Goal: Task Accomplishment & Management: Use online tool/utility

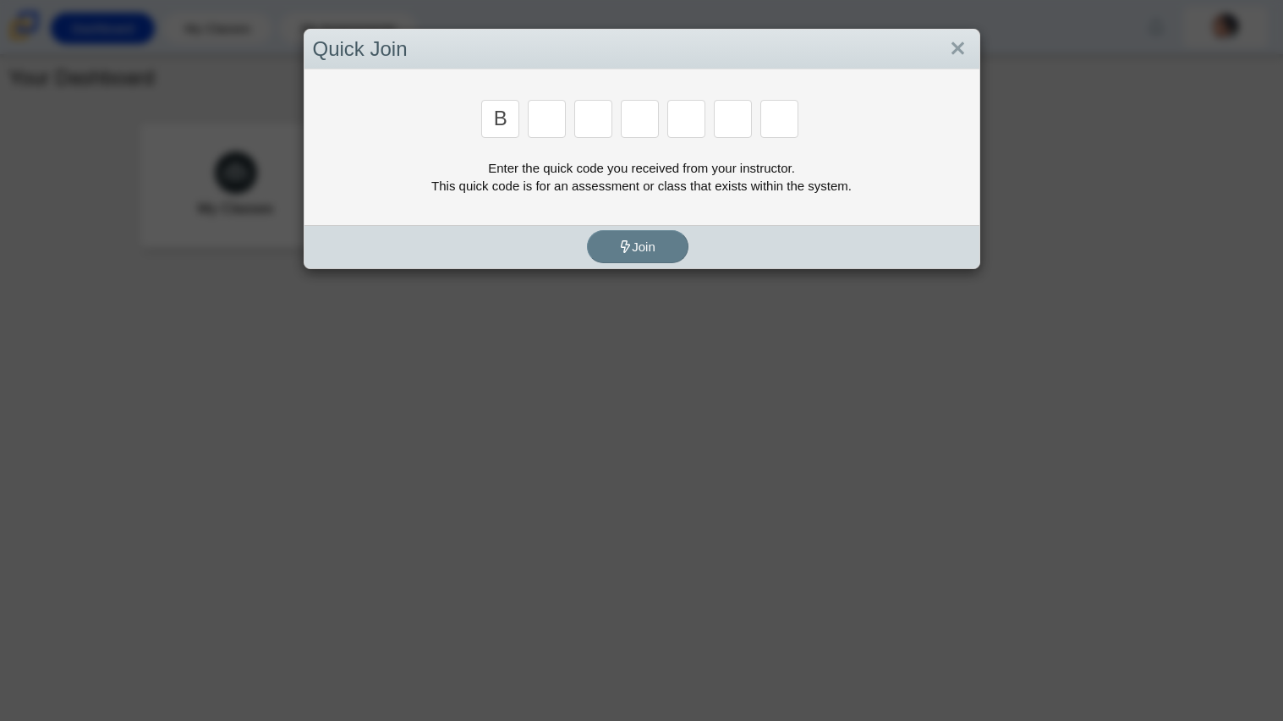
type input "b"
type input "m"
type input "3"
type input "5"
type input "3"
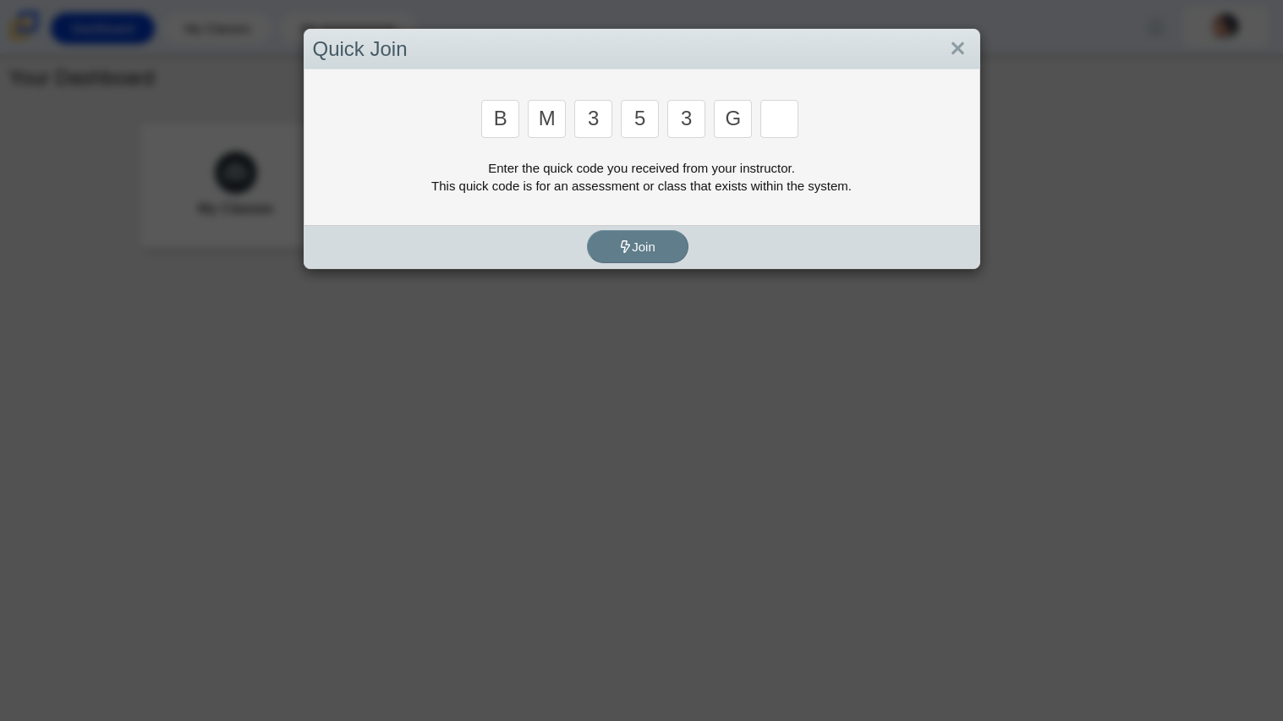
type input "g"
type input "b"
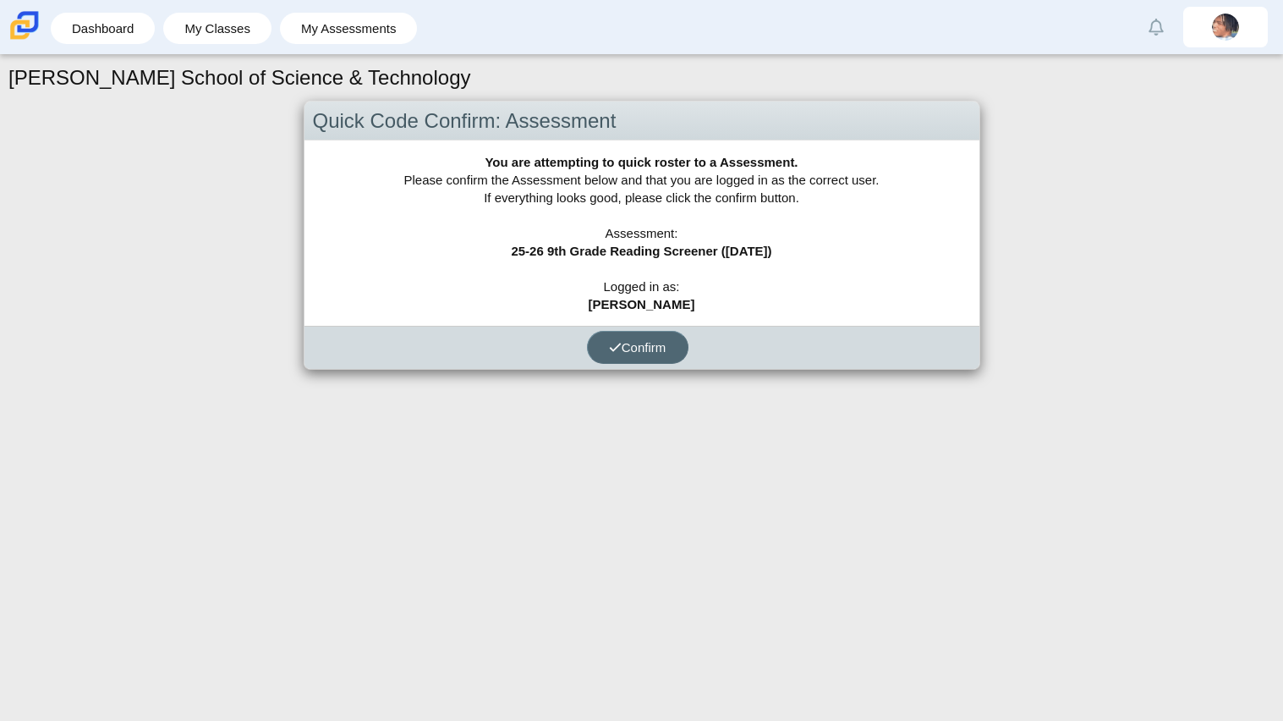
click at [619, 342] on span "Confirm" at bounding box center [638, 347] width 58 height 14
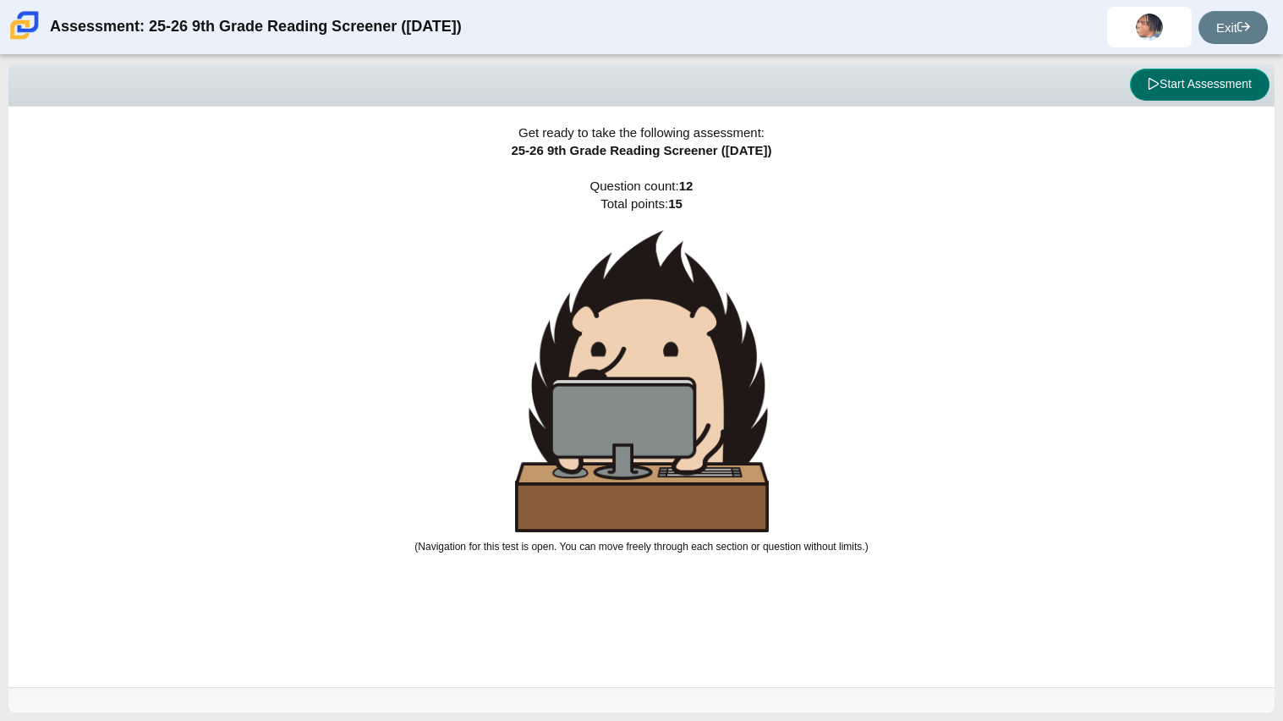
click at [1233, 82] on button "Start Assessment" at bounding box center [1200, 85] width 140 height 32
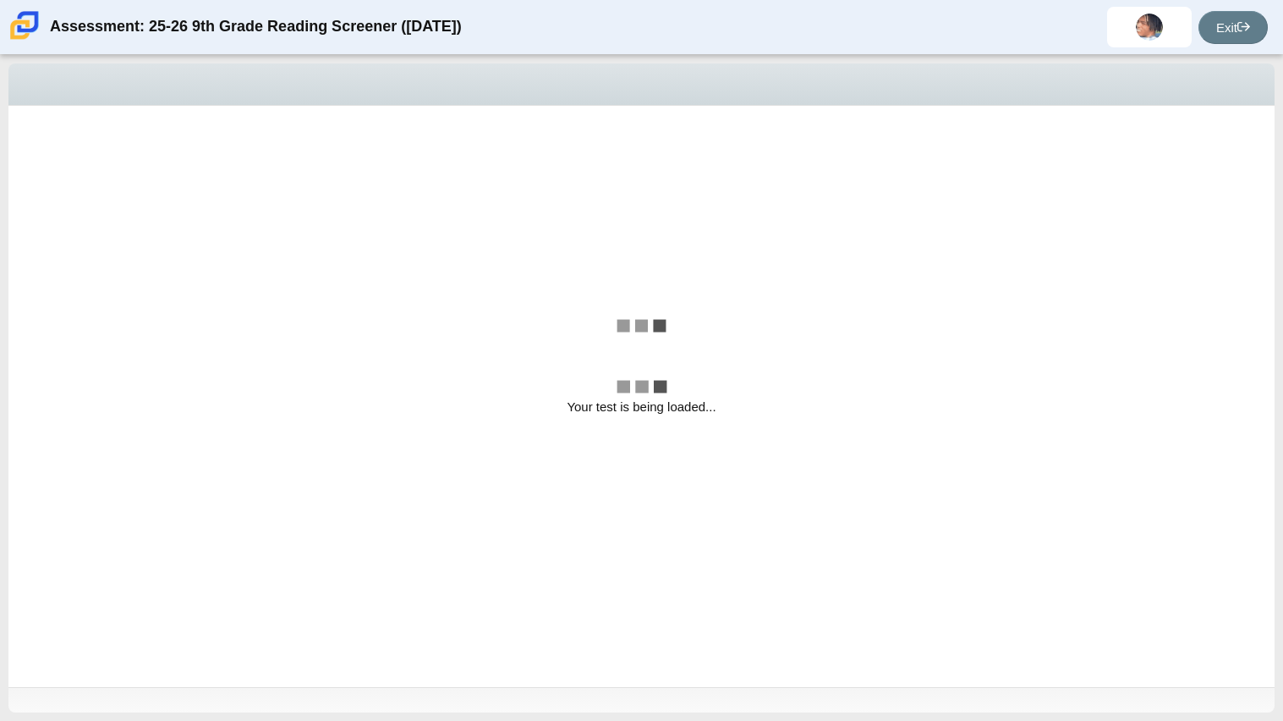
select select "ccc5b315-3c7c-471c-bf90-f22c8299c798"
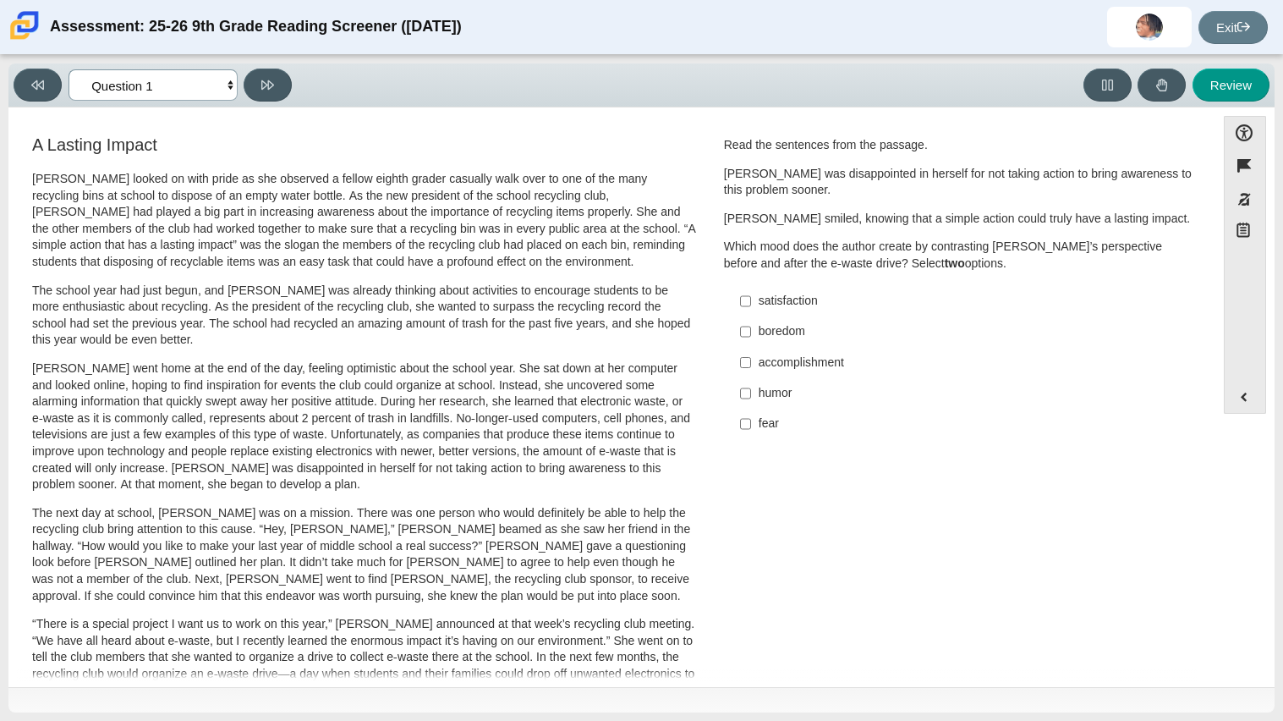
click at [169, 93] on select "Questions Question 1 Question 2 Question 3 Question 4 Question 5 Question 6 Que…" at bounding box center [153, 84] width 169 height 31
click at [956, 499] on div "A Lasting Impact Scarlett looked on with pride as she observed a fellow eighth …" at bounding box center [612, 609] width 1190 height 953
click at [757, 316] on label "boredom boredom" at bounding box center [960, 331] width 464 height 30
click at [751, 316] on input "boredom boredom" at bounding box center [745, 331] width 11 height 30
checkbox input "true"
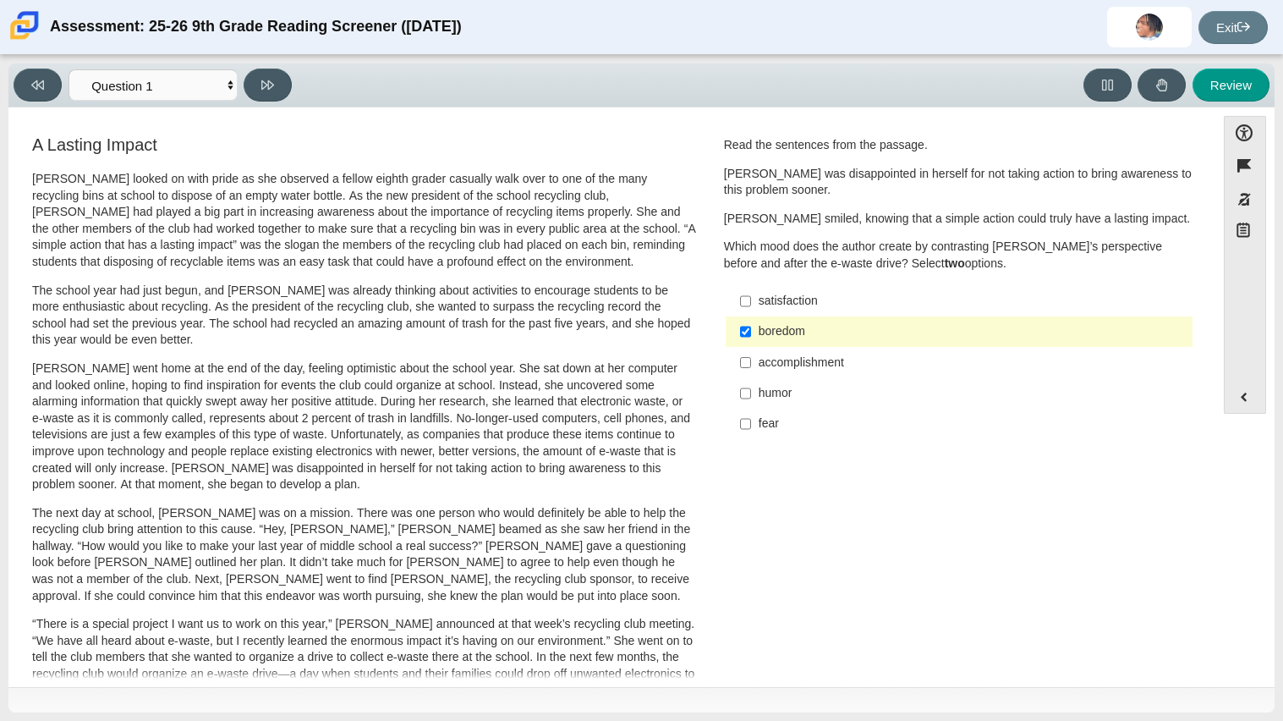
click at [759, 305] on div "satisfaction" at bounding box center [972, 301] width 427 height 17
click at [751, 305] on input "satisfaction satisfaction" at bounding box center [745, 301] width 11 height 30
checkbox input "true"
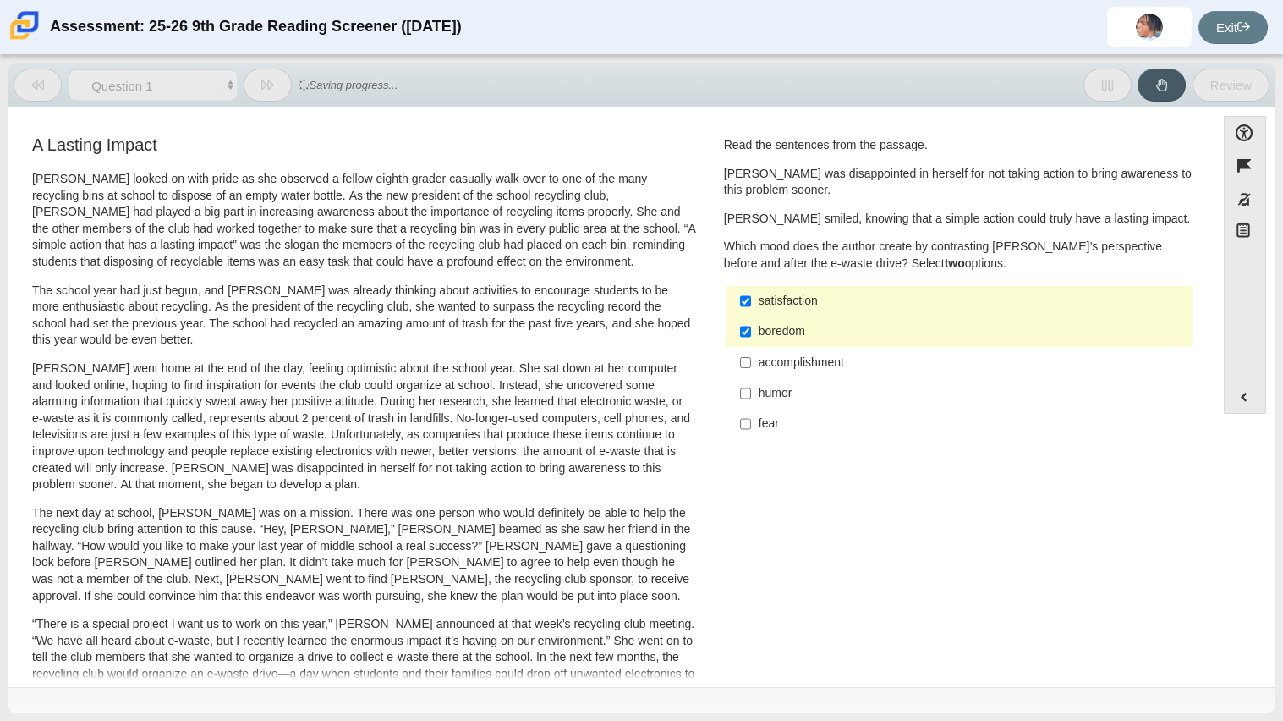
click at [770, 332] on div "boredom" at bounding box center [972, 331] width 427 height 17
click at [751, 332] on input "boredom boredom" at bounding box center [745, 331] width 11 height 30
checkbox input "false"
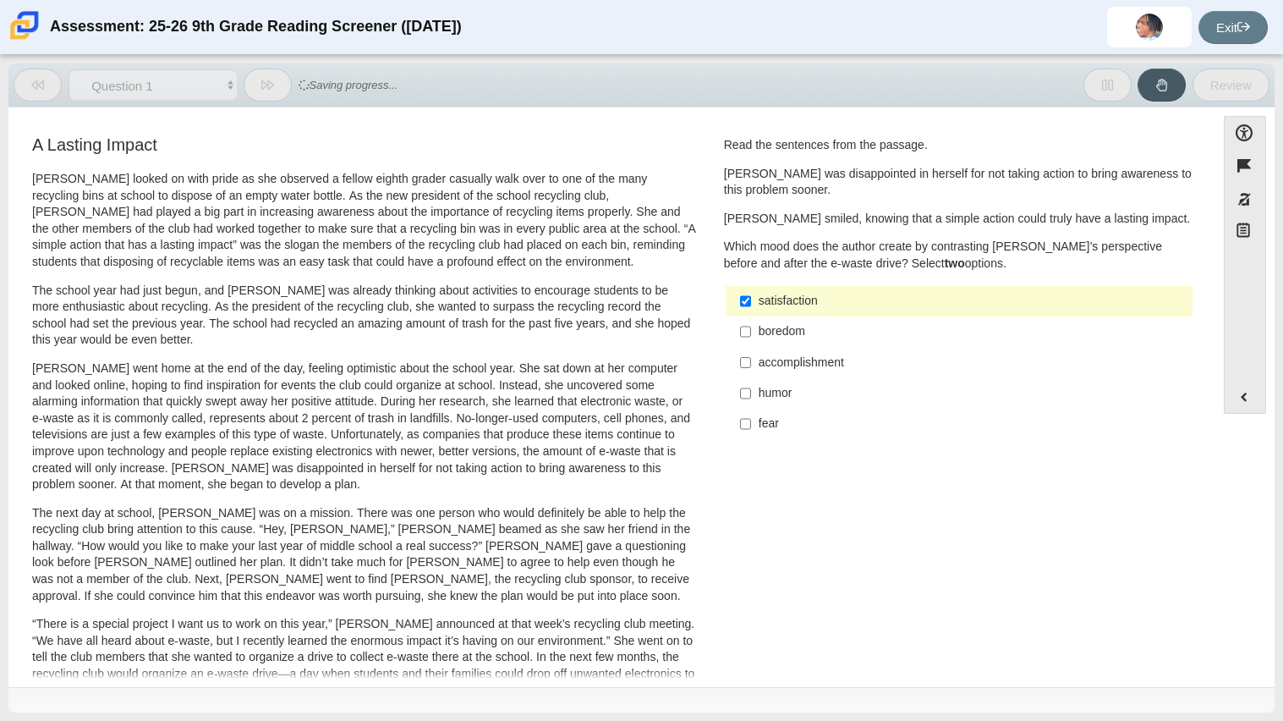
click at [759, 395] on div "humor" at bounding box center [972, 393] width 427 height 17
click at [751, 395] on input "humor humor" at bounding box center [745, 393] width 11 height 30
checkbox input "true"
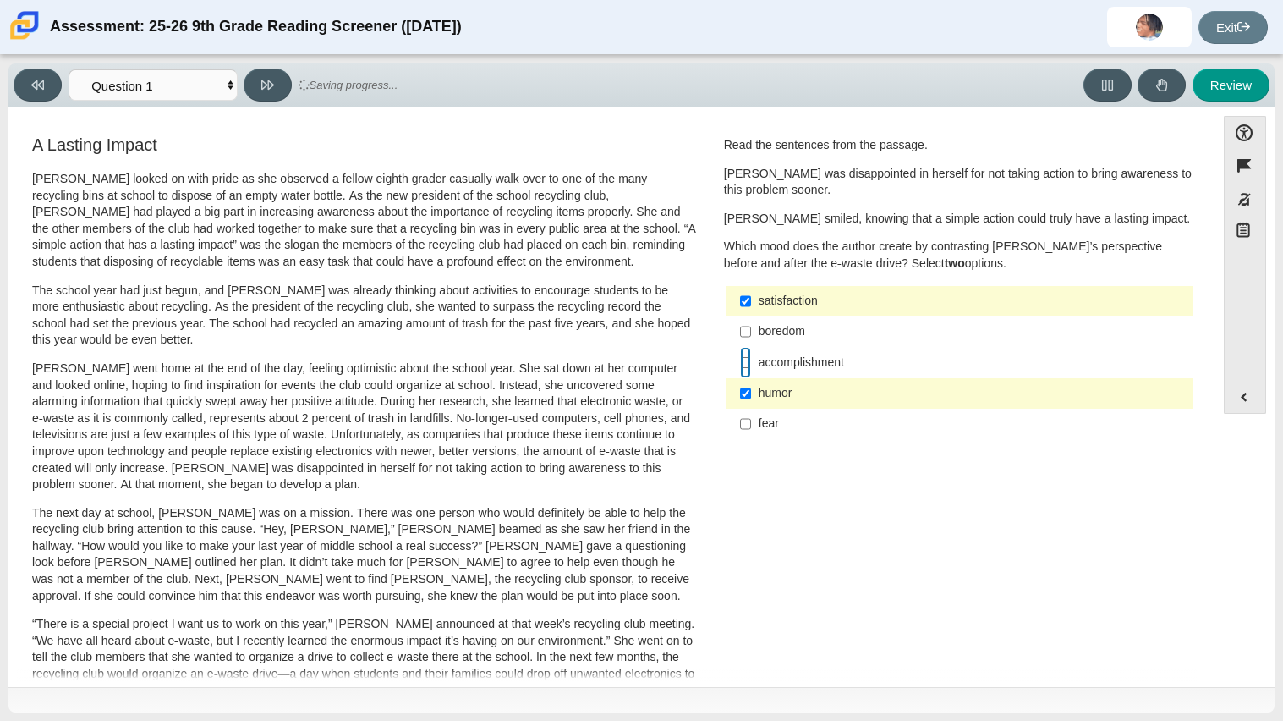
click at [741, 362] on input "accomplishment accomplishment" at bounding box center [745, 362] width 11 height 30
checkbox input "true"
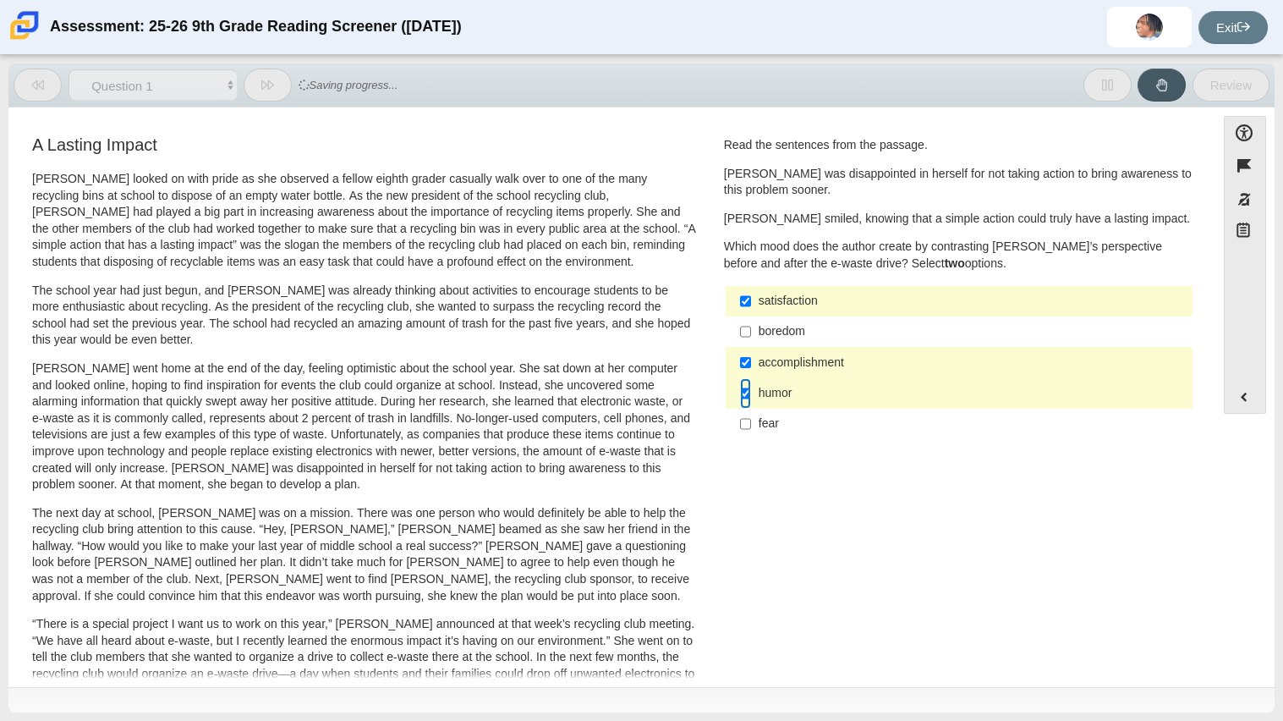
click at [744, 397] on input "humor humor" at bounding box center [745, 393] width 11 height 30
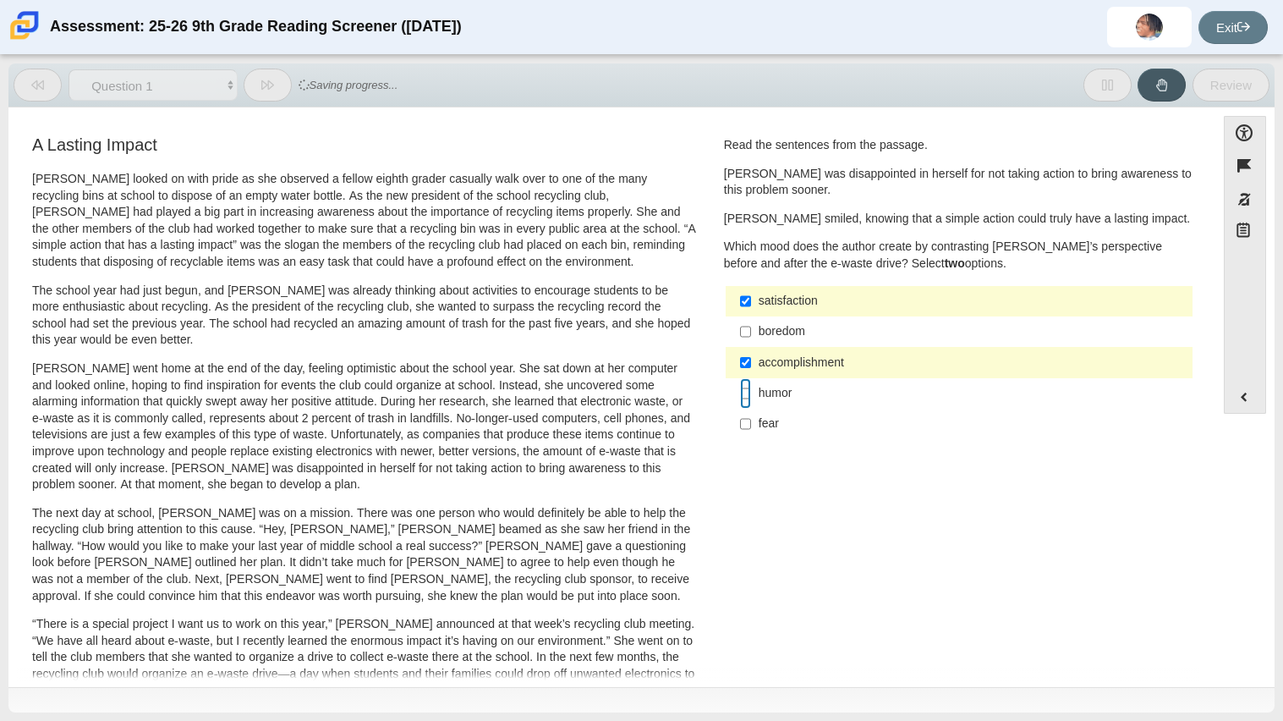
click at [740, 387] on input "humor humor" at bounding box center [745, 393] width 11 height 30
checkbox input "true"
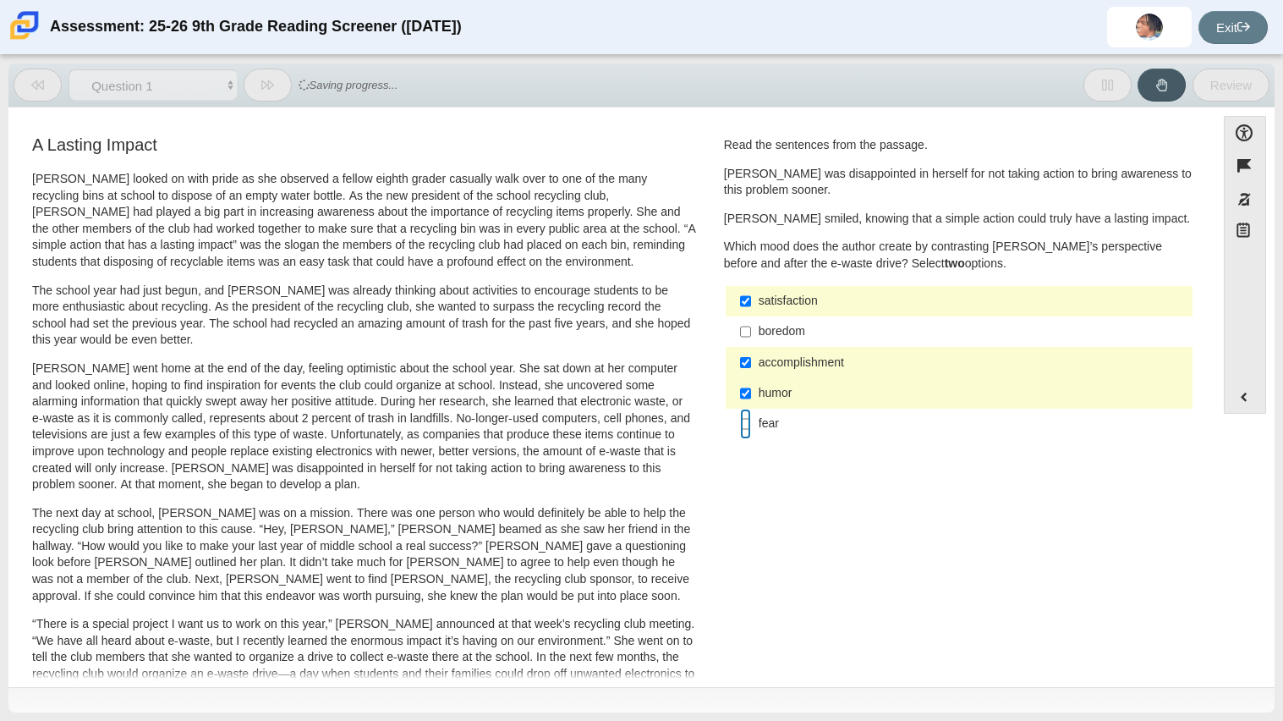
click at [741, 419] on input "fear fear" at bounding box center [745, 424] width 11 height 30
checkbox input "true"
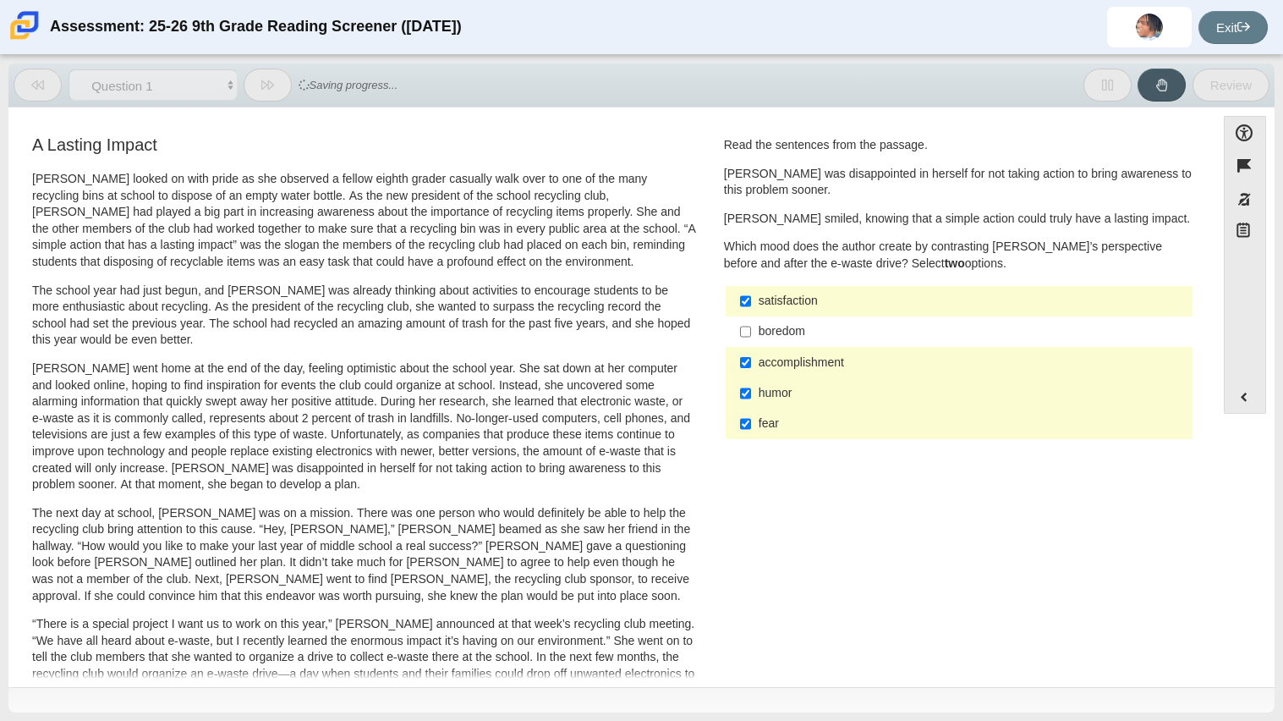
click at [750, 394] on label "humor humor" at bounding box center [960, 393] width 464 height 30
click at [750, 394] on input "humor humor" at bounding box center [745, 393] width 11 height 30
checkbox input "false"
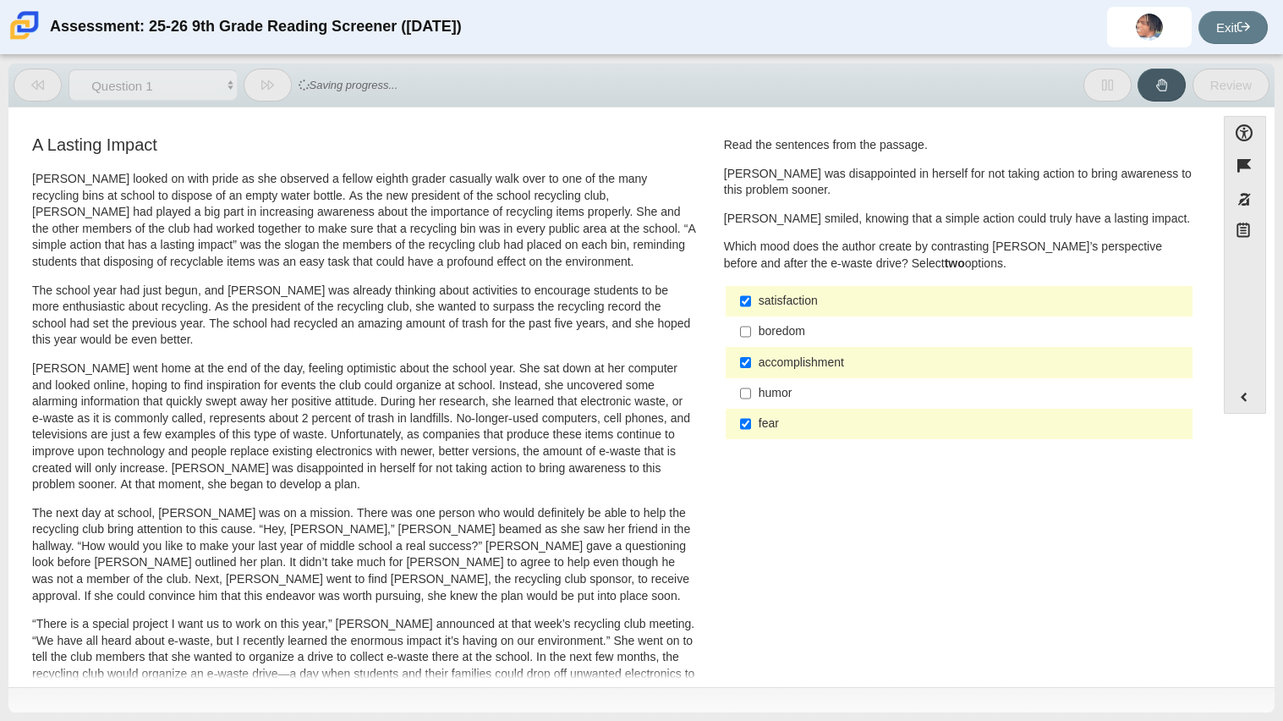
click at [759, 432] on div "fear" at bounding box center [972, 423] width 427 height 17
click at [751, 432] on input "fear fear" at bounding box center [745, 424] width 11 height 30
checkbox input "false"
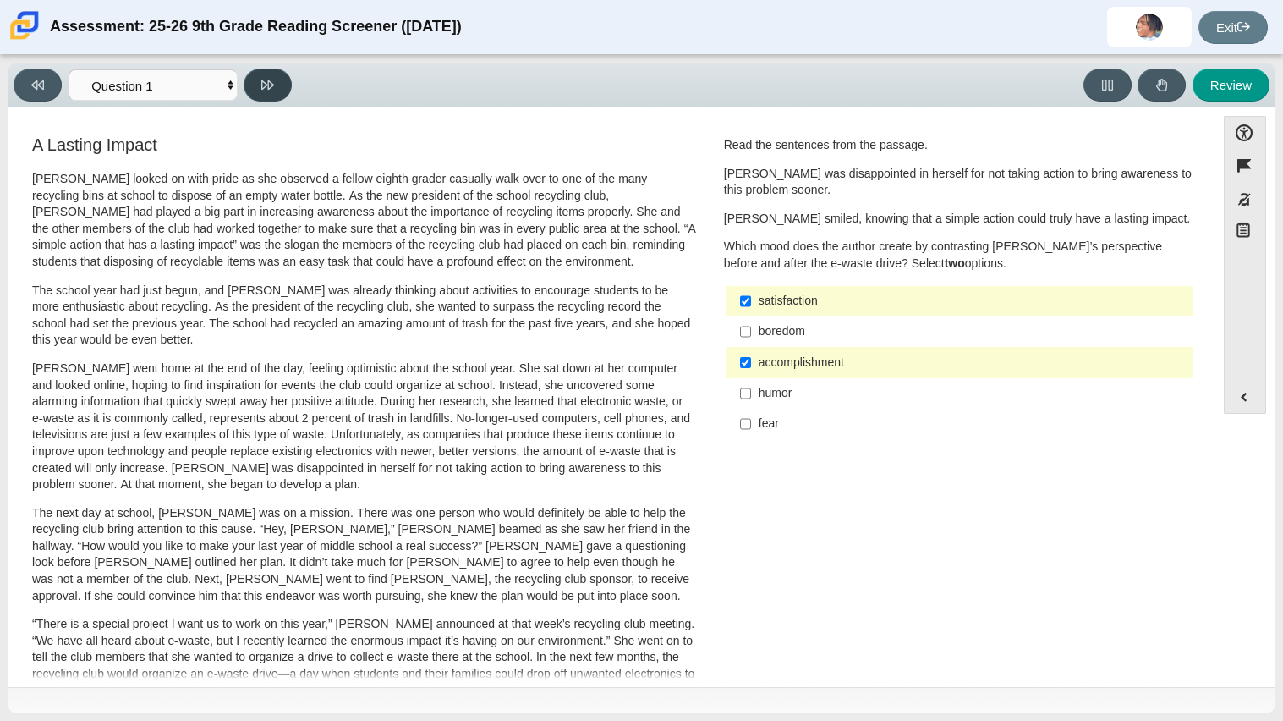
click at [268, 80] on icon at bounding box center [267, 84] width 13 height 9
select select "0ff64528-ffd7-428d-b192-babfaadd44e8"
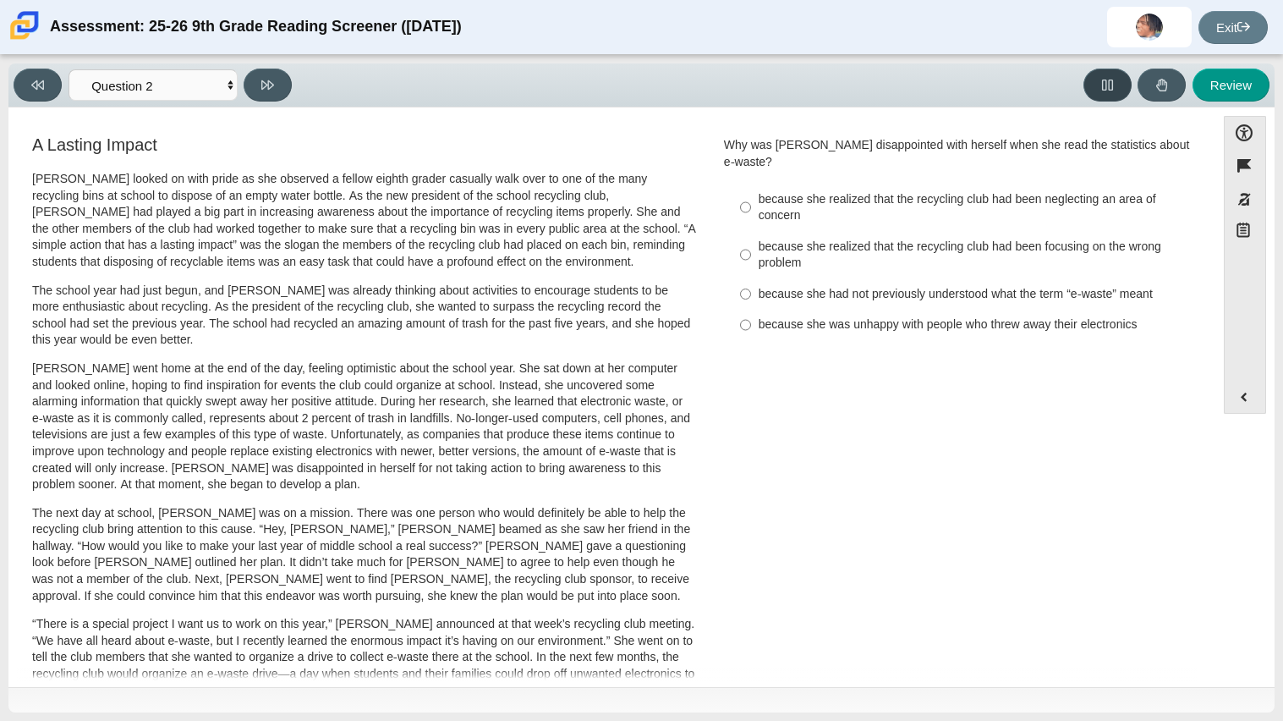
click at [1100, 95] on button at bounding box center [1108, 85] width 48 height 33
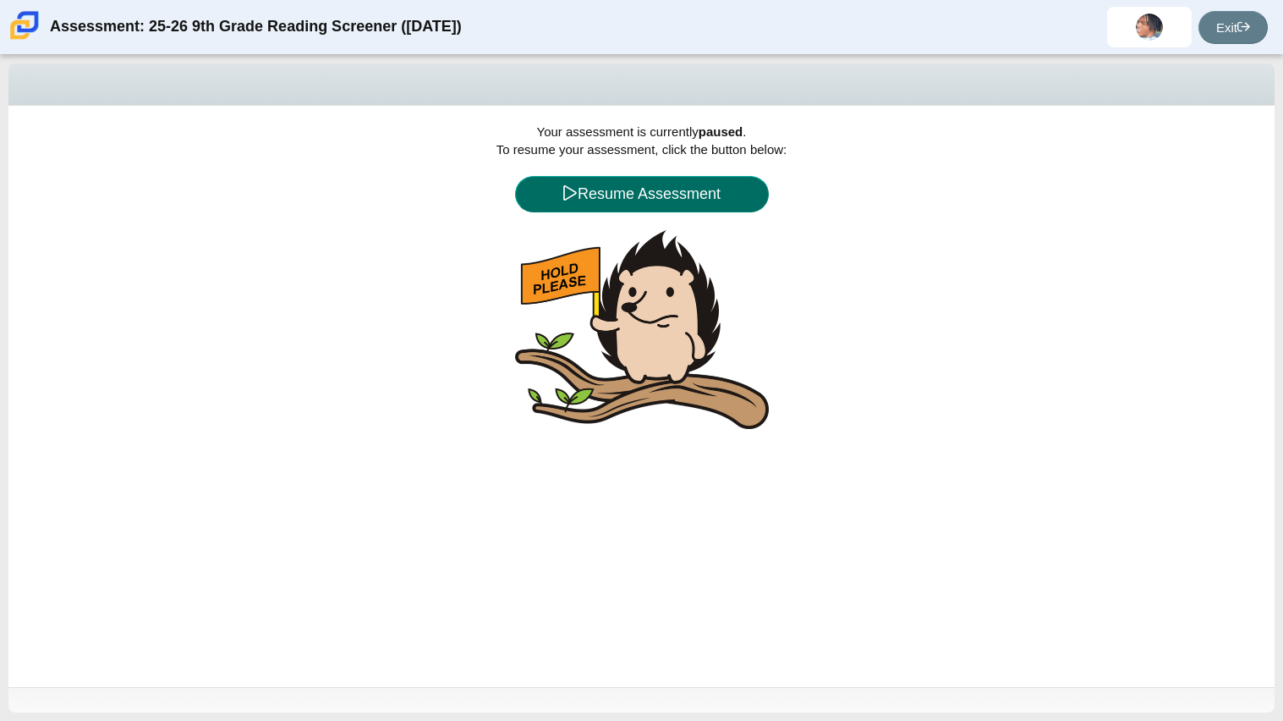
click at [608, 200] on button "Resume Assessment" at bounding box center [642, 194] width 254 height 36
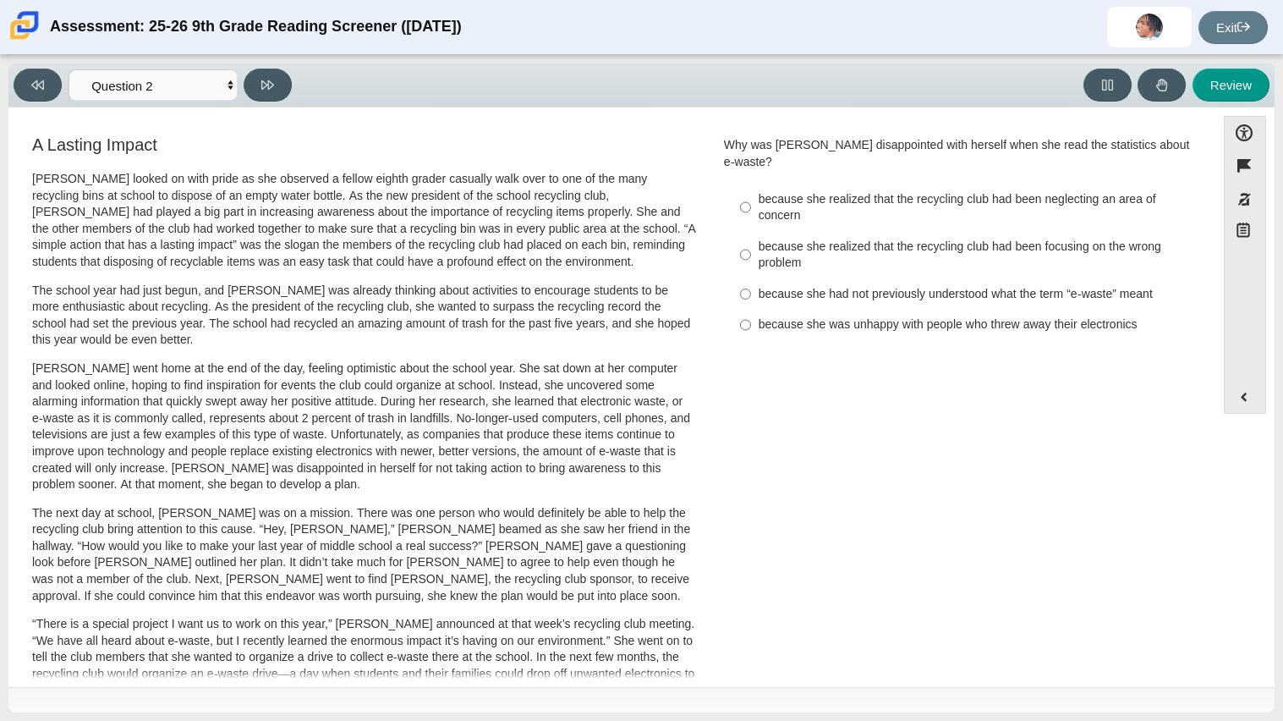
click at [835, 239] on div "because she realized that the recycling club had been focusing on the wrong pro…" at bounding box center [972, 255] width 427 height 33
click at [751, 231] on input "because she realized that the recycling club had been focusing on the wrong pro…" at bounding box center [745, 254] width 11 height 47
radio input "true"
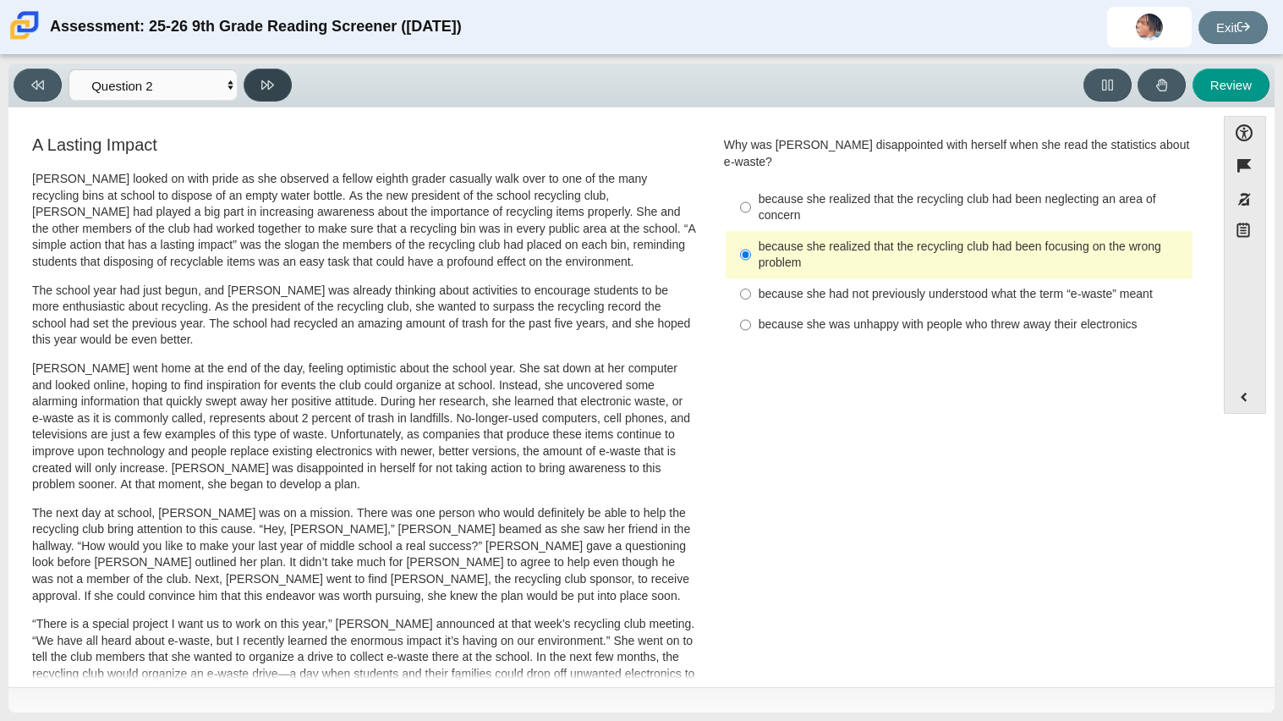
click at [264, 85] on icon at bounding box center [267, 85] width 13 height 13
select select "7ce3d843-6974-4858-901c-1ff39630e843"
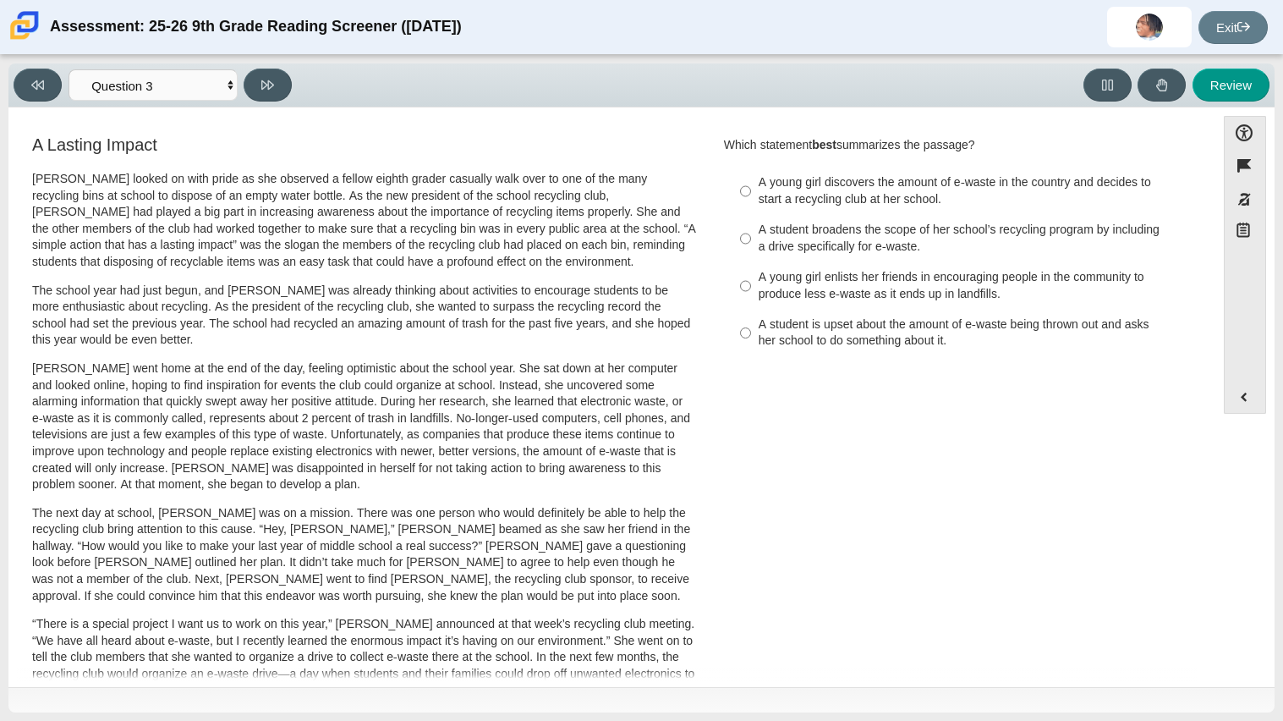
click at [898, 343] on div "A student is upset about the amount of e-waste being thrown out and asks her sc…" at bounding box center [972, 332] width 427 height 33
click at [751, 343] on input "A student is upset about the amount of e-waste being thrown out and asks her sc…" at bounding box center [745, 333] width 11 height 47
radio input "true"
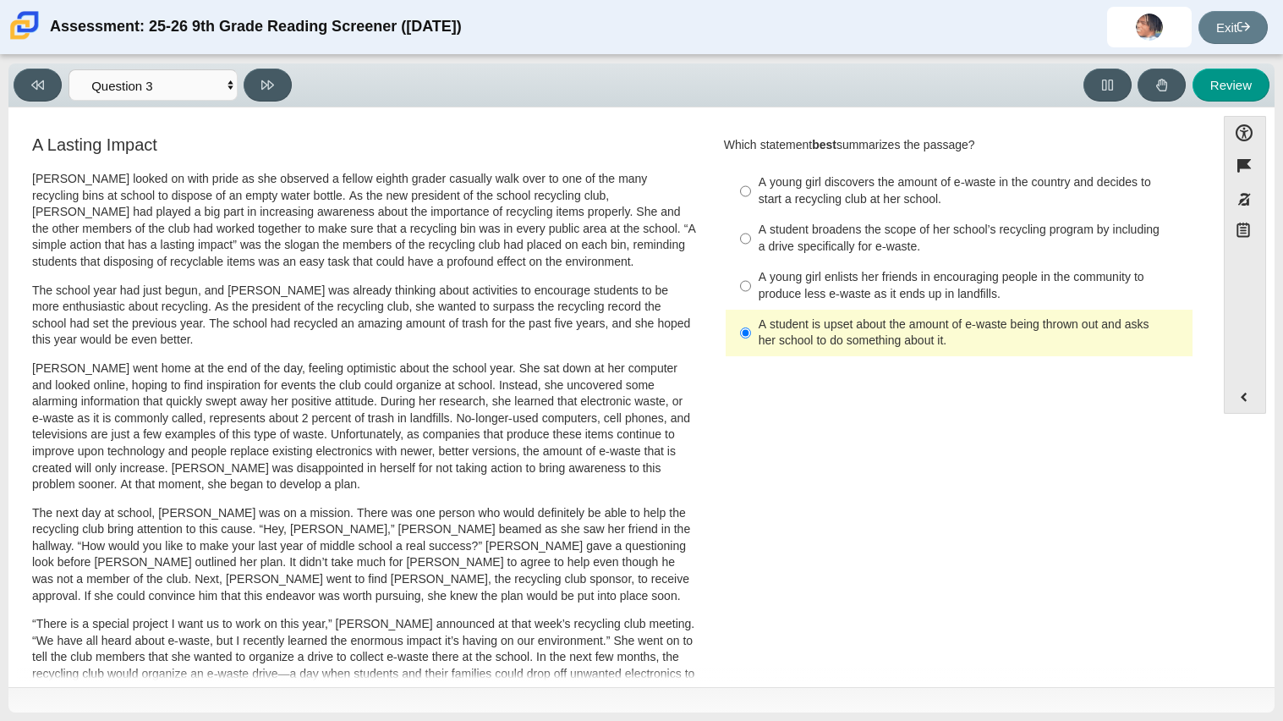
click at [813, 337] on div "A student is upset about the amount of e-waste being thrown out and asks her sc…" at bounding box center [972, 332] width 427 height 33
click at [751, 337] on input "A student is upset about the amount of e-waste being thrown out and asks her sc…" at bounding box center [745, 333] width 11 height 47
click at [743, 336] on input "A student is upset about the amount of e-waste being thrown out and asks her sc…" at bounding box center [745, 333] width 11 height 47
click at [768, 212] on label "A young girl discovers the amount of e-waste in the country and decides to star…" at bounding box center [960, 191] width 464 height 47
click at [751, 212] on input "A young girl discovers the amount of e-waste in the country and decides to star…" at bounding box center [745, 191] width 11 height 47
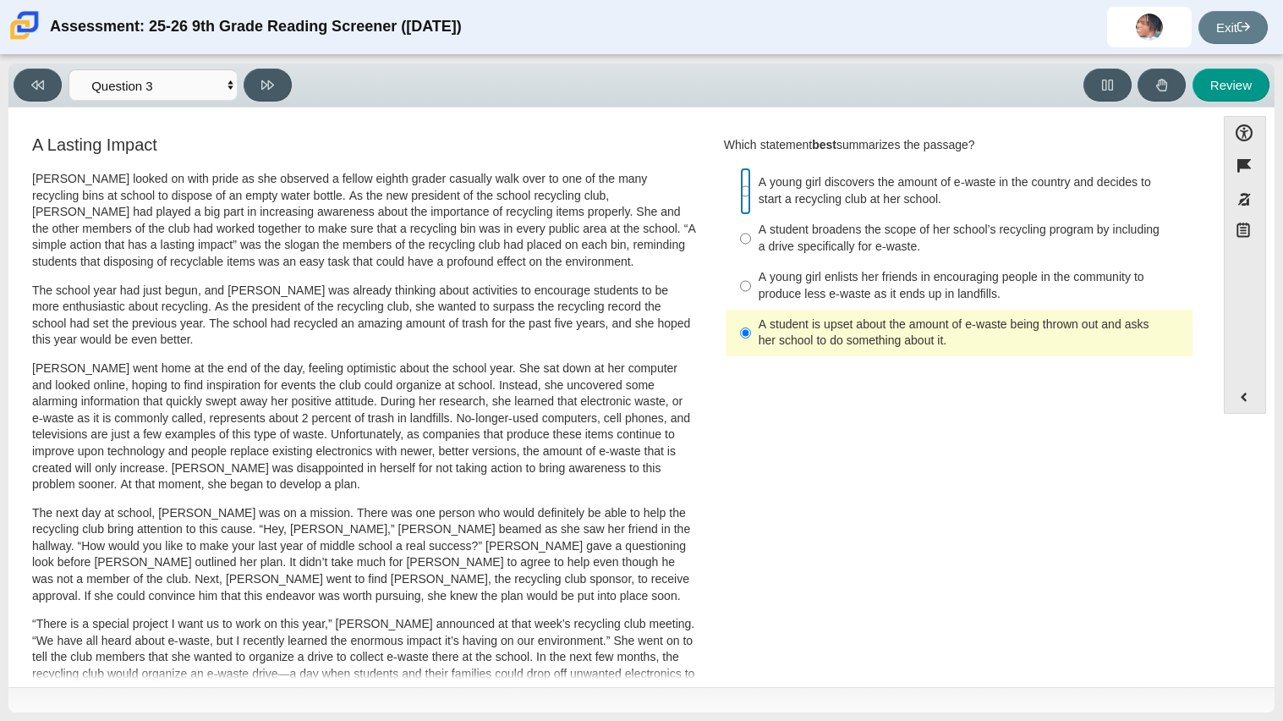
radio input "true"
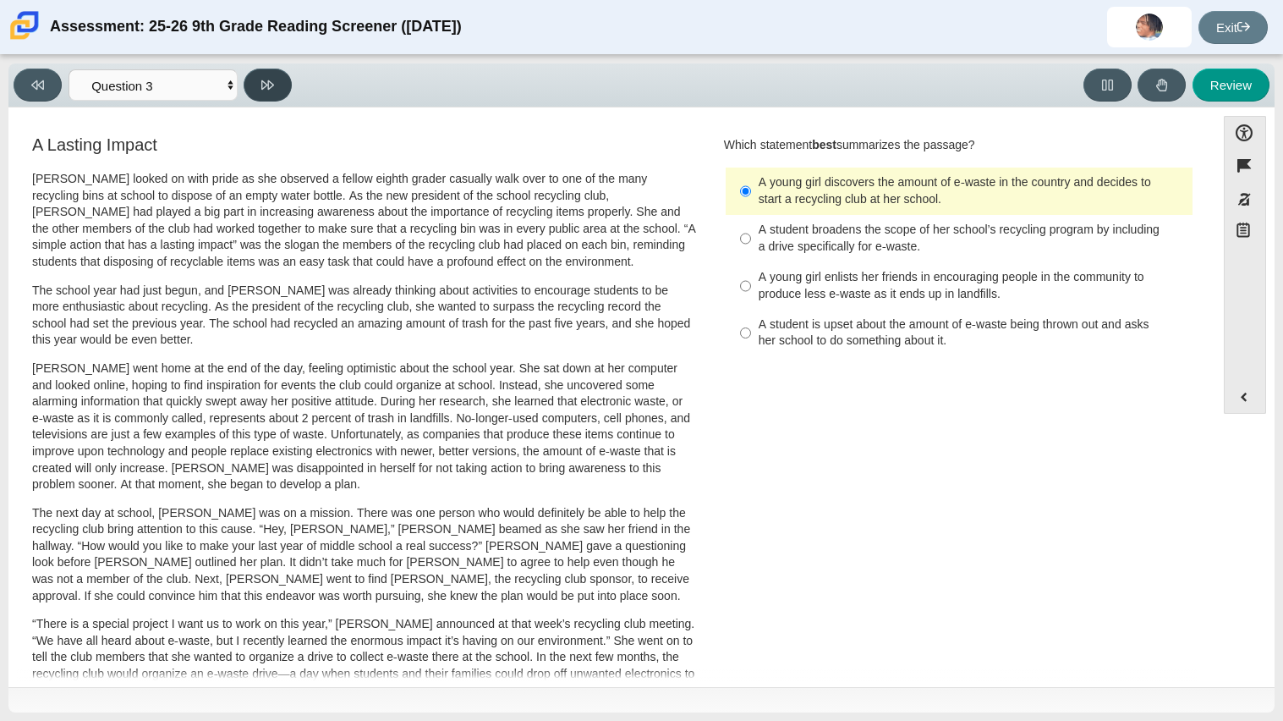
click at [275, 74] on button at bounding box center [268, 85] width 48 height 33
select select "ca9ea0f1-49c5-4bd1-83b0-472c18652b42"
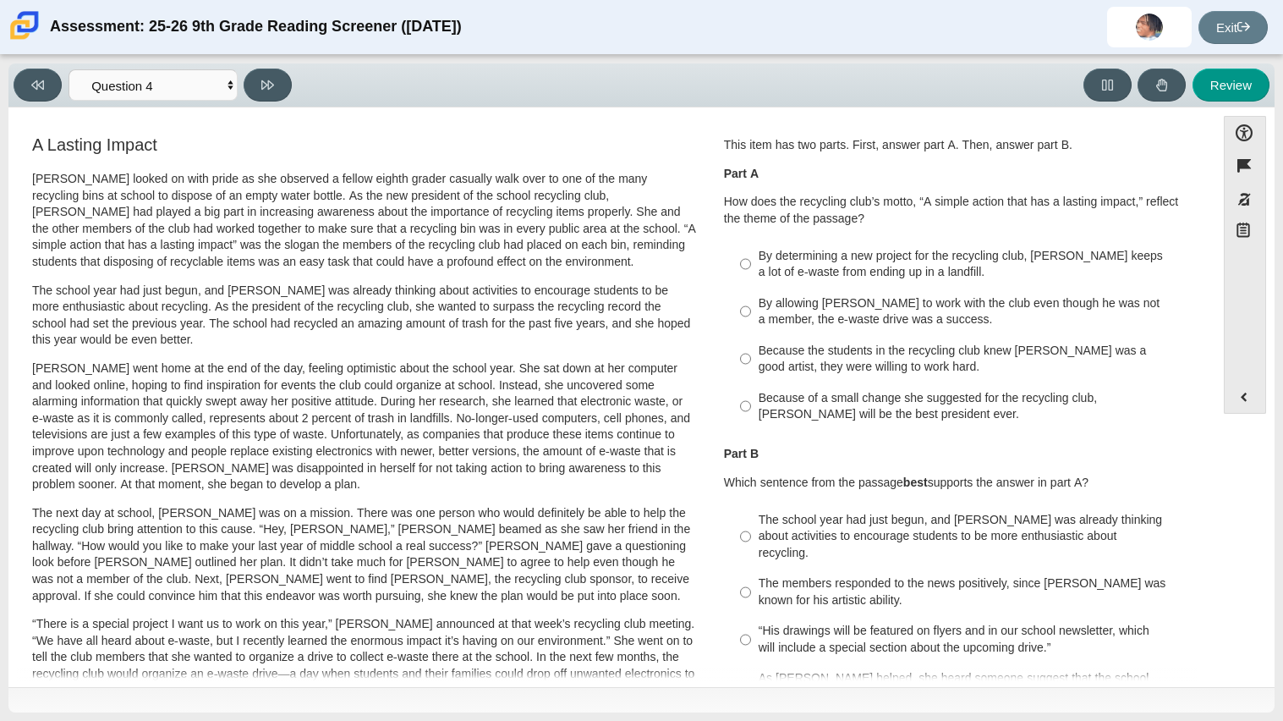
click at [970, 409] on div "Because of a small change she suggested for the recycling club, Scarlett will b…" at bounding box center [972, 406] width 427 height 33
click at [751, 409] on input "Because of a small change she suggested for the recycling club, Scarlett will b…" at bounding box center [745, 405] width 11 height 47
radio input "true"
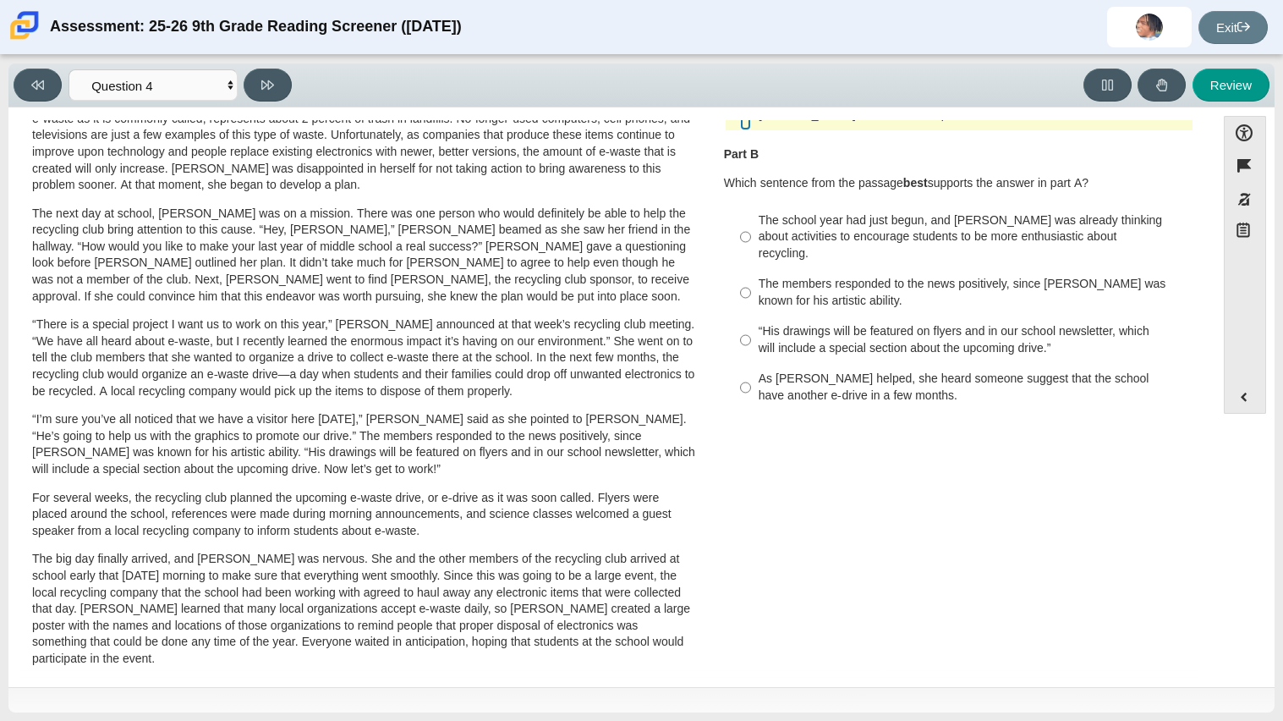
scroll to position [296, 0]
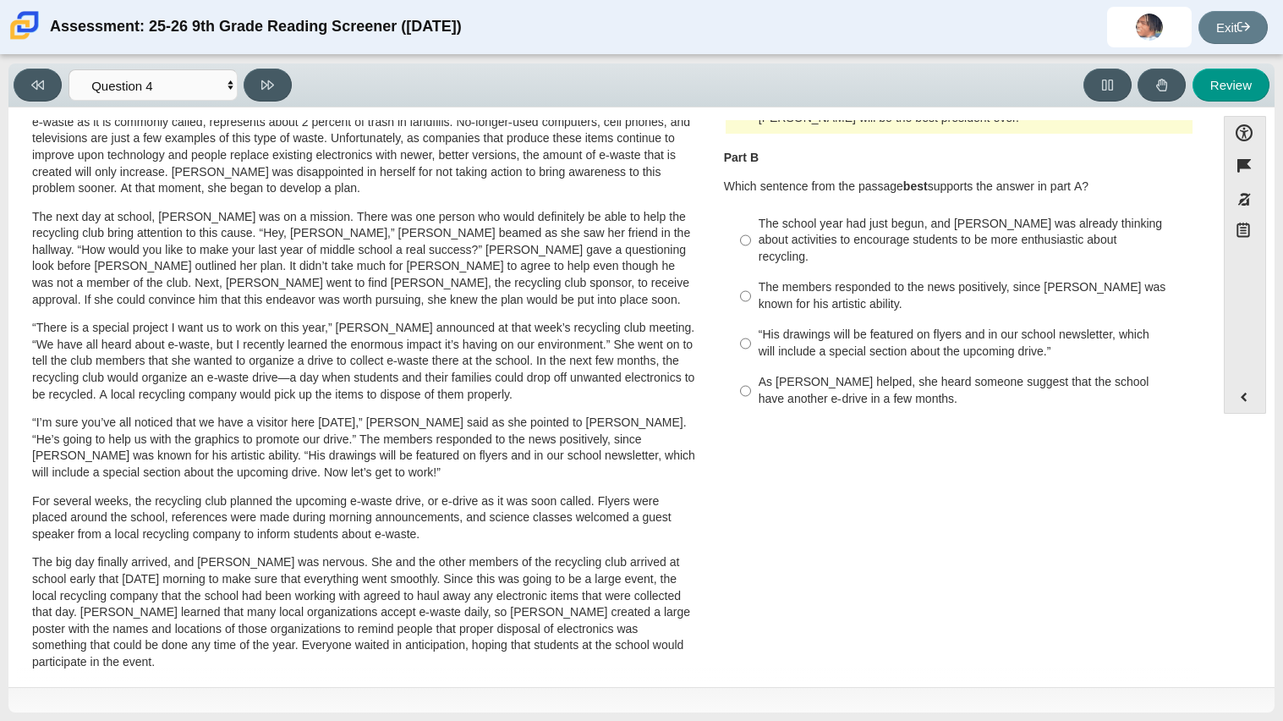
click at [861, 246] on div "The school year had just begun, and Scarlett was already thinking about activit…" at bounding box center [972, 241] width 427 height 50
click at [751, 246] on input "The school year had just begun, and Scarlett was already thinking about activit…" at bounding box center [745, 240] width 11 height 64
radio input "true"
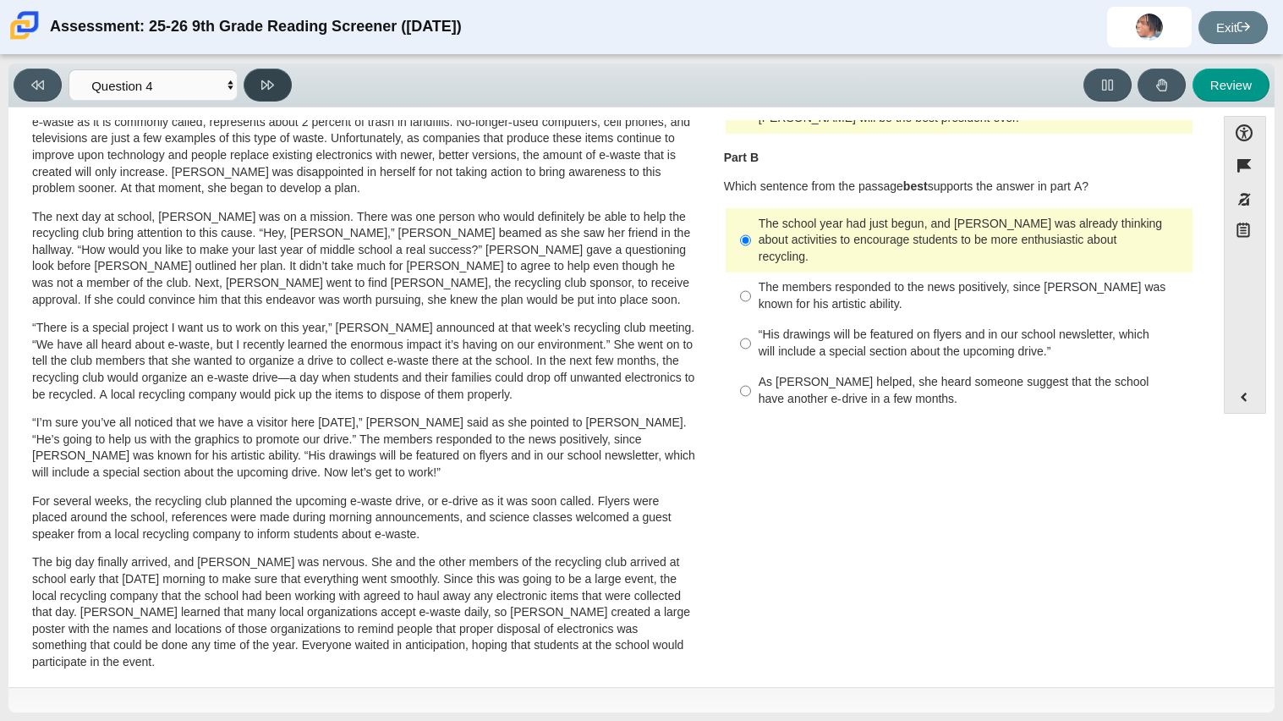
click at [270, 90] on icon at bounding box center [267, 85] width 13 height 13
select select "e41f1a79-e29f-4095-8030-a53364015bed"
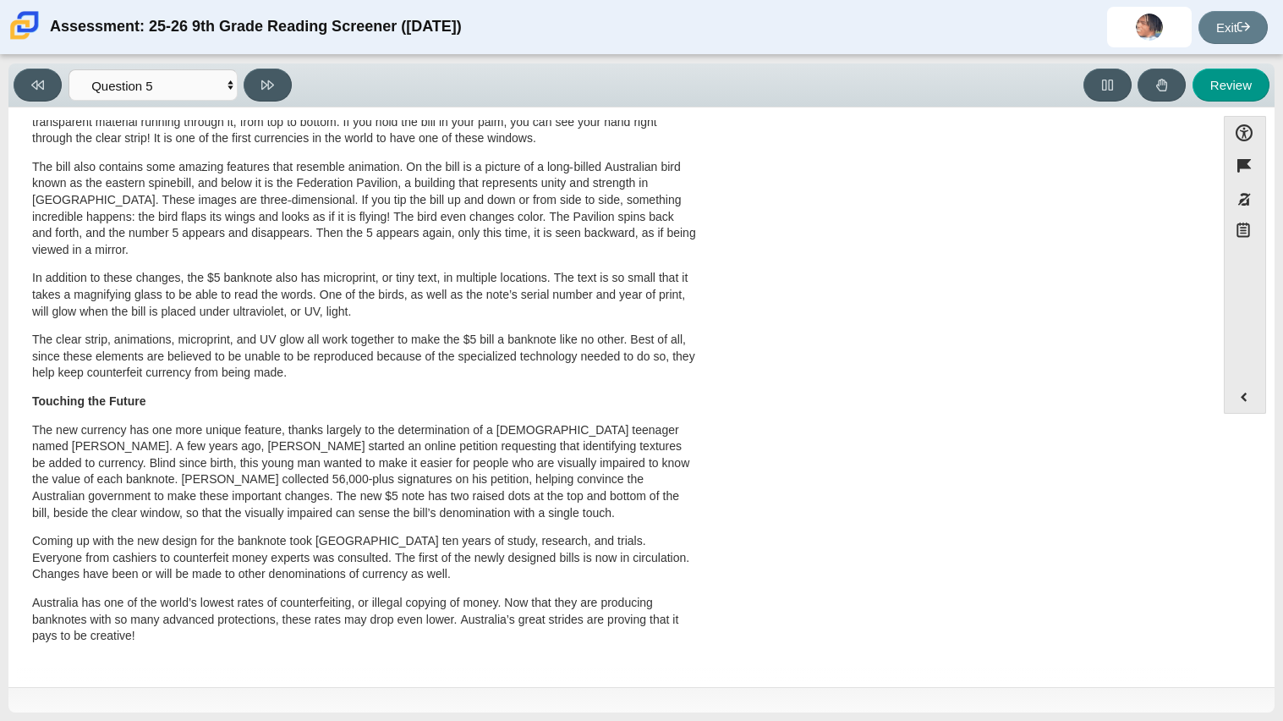
scroll to position [0, 0]
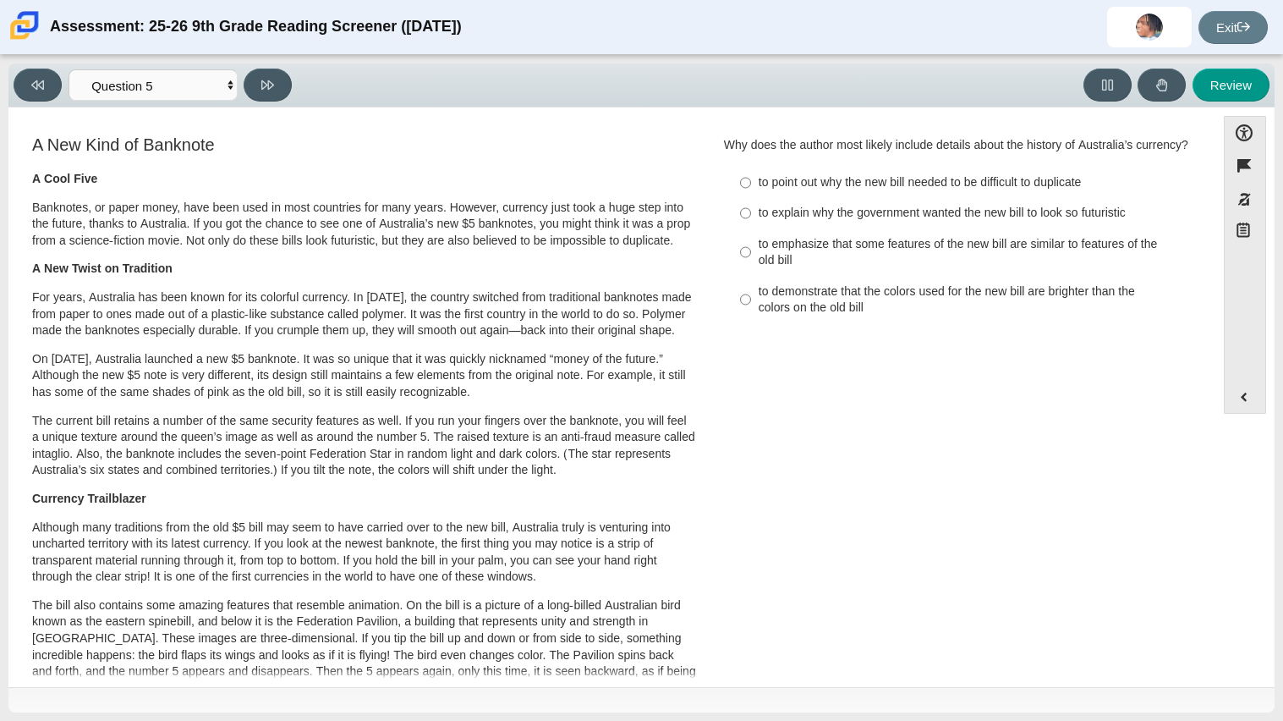
click at [468, 267] on p "A New Twist on Tradition" at bounding box center [364, 269] width 664 height 17
click at [904, 257] on div "to emphasize that some features of the new bill are similar to features of the …" at bounding box center [972, 252] width 427 height 33
click at [751, 257] on input "to emphasize that some features of the new bill are similar to features of the …" at bounding box center [745, 251] width 11 height 47
radio input "true"
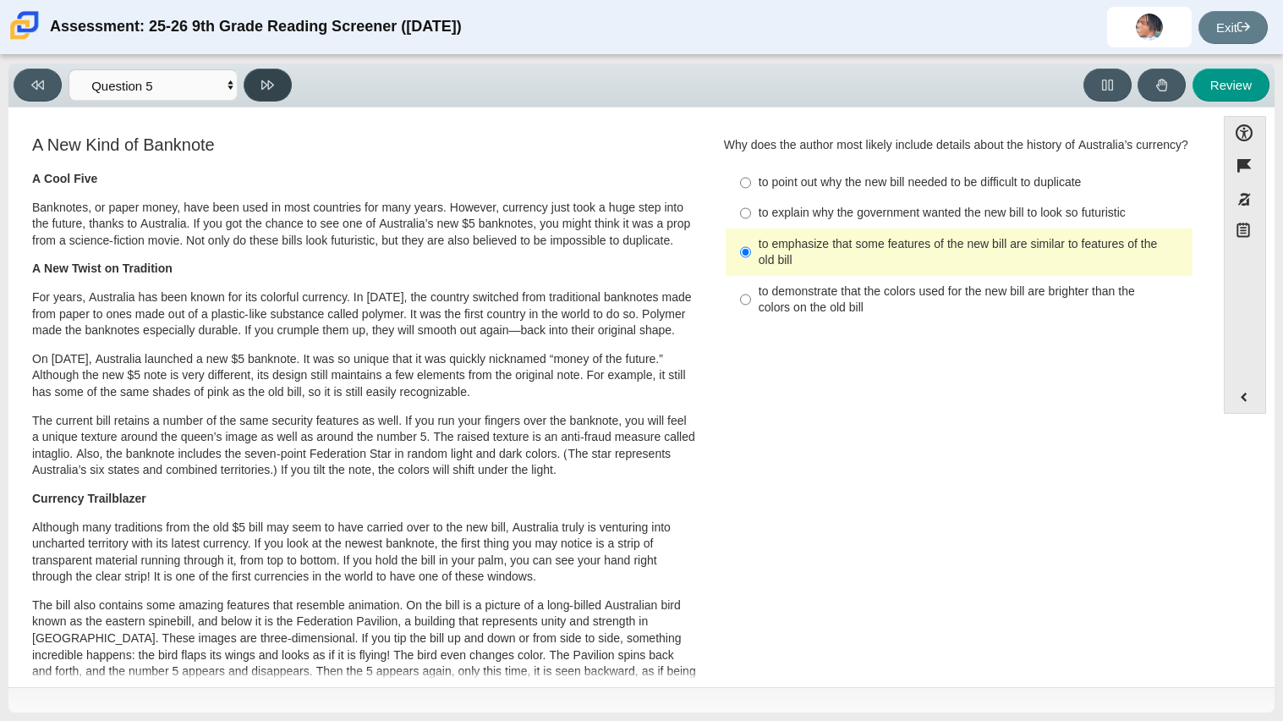
click at [275, 72] on button at bounding box center [268, 85] width 48 height 33
select select "69146e31-7b3d-4a3e-9ce6-f30c24342ae0"
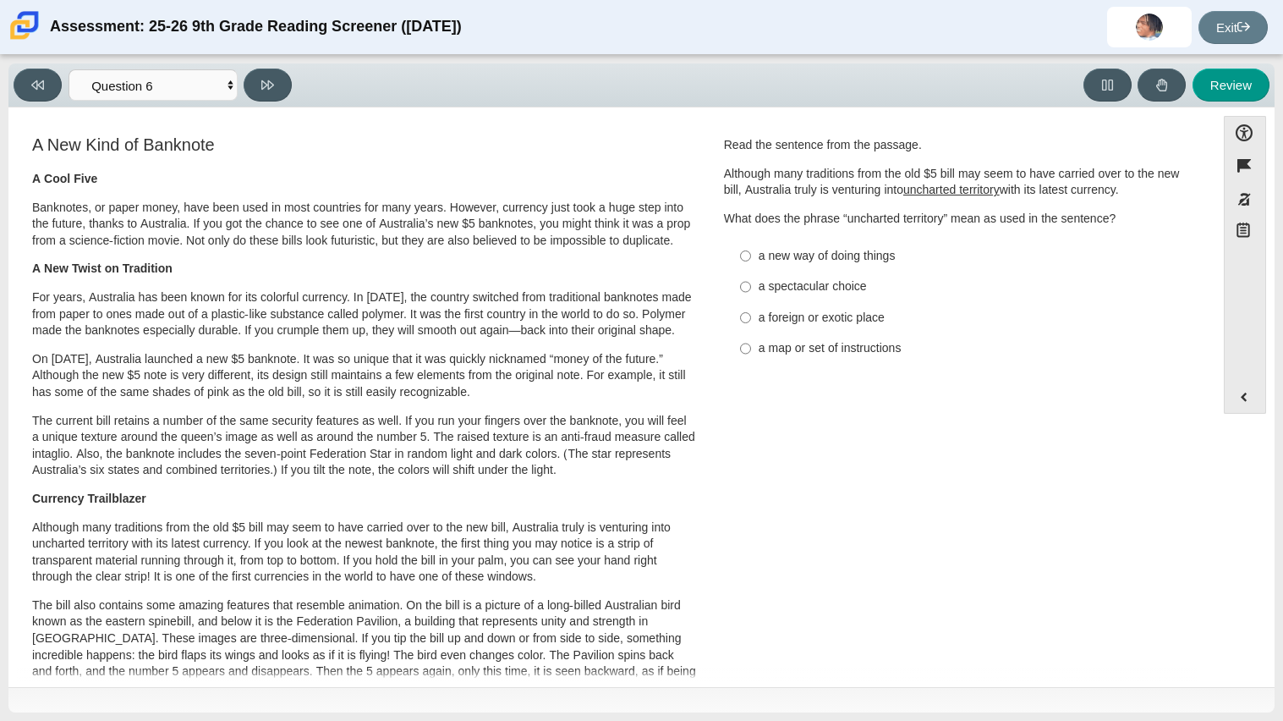
click at [839, 253] on div "a new way of doing things" at bounding box center [972, 256] width 427 height 17
click at [751, 253] on input "a new way of doing things a new way of doing things" at bounding box center [745, 255] width 11 height 30
radio input "true"
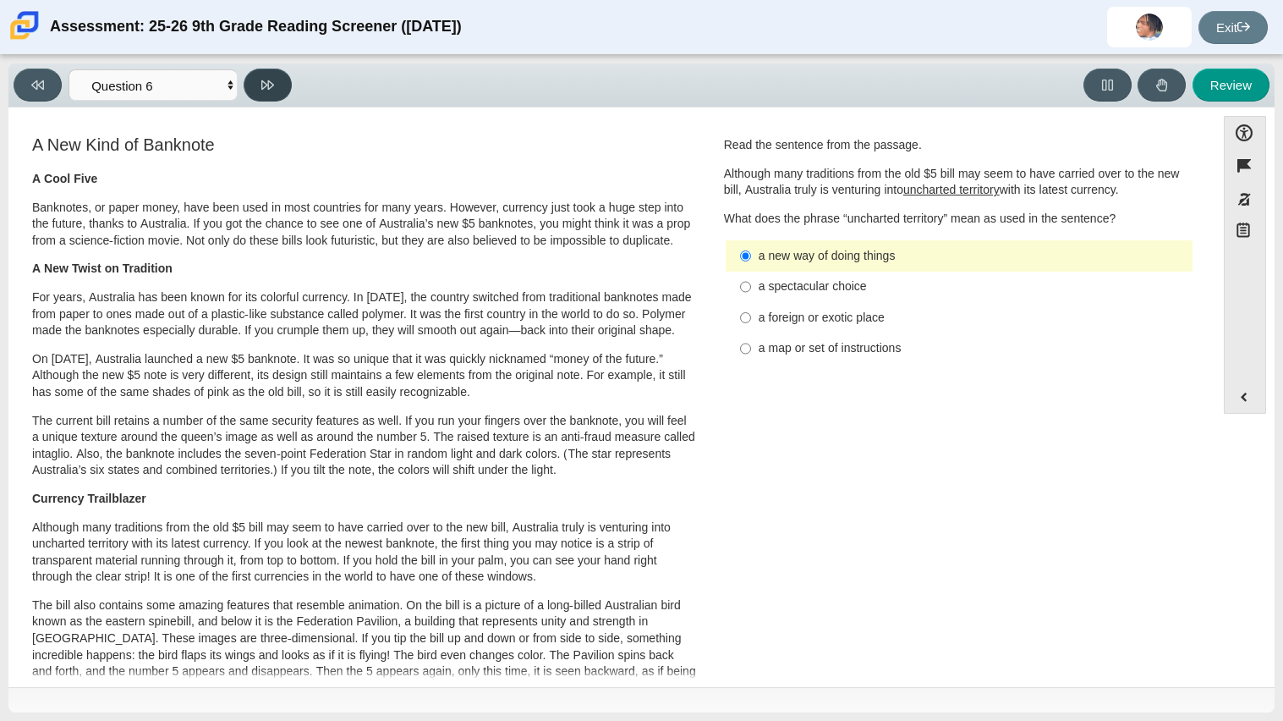
click at [273, 80] on icon at bounding box center [267, 85] width 13 height 13
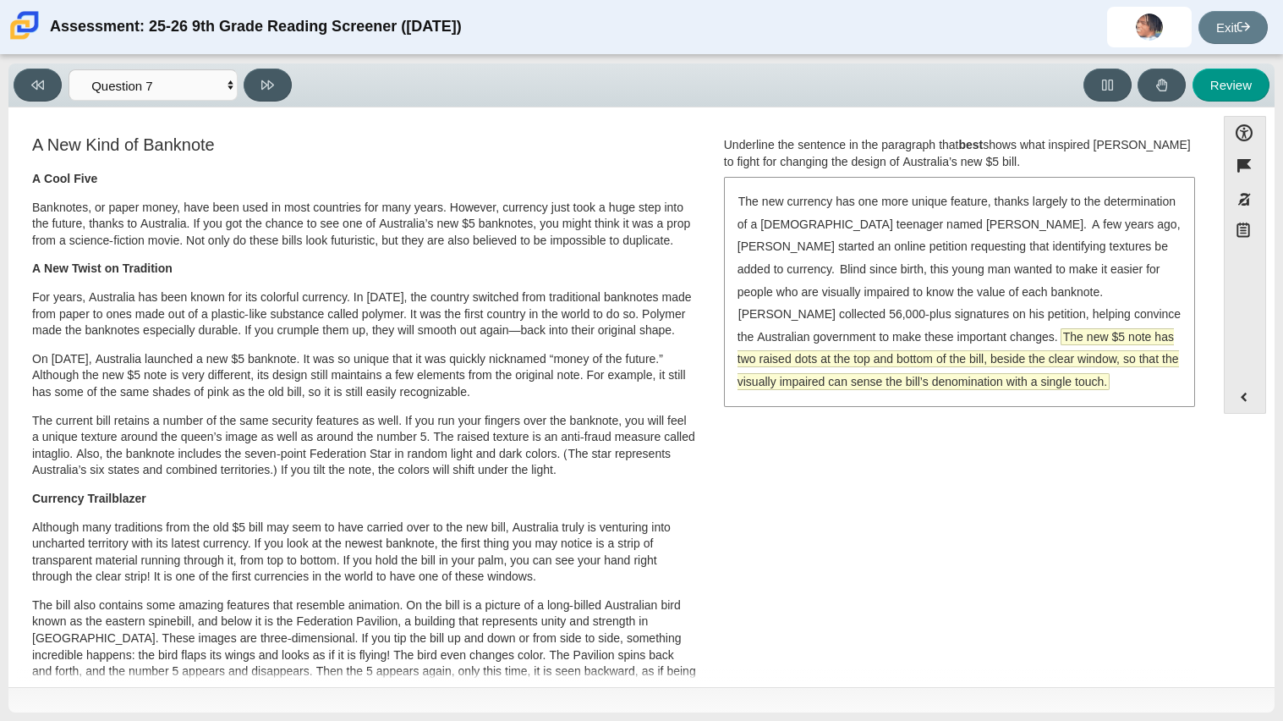
click at [1019, 340] on span "The new $5 note has two raised dots at the top and bottom of the bill, beside t…" at bounding box center [959, 359] width 442 height 60
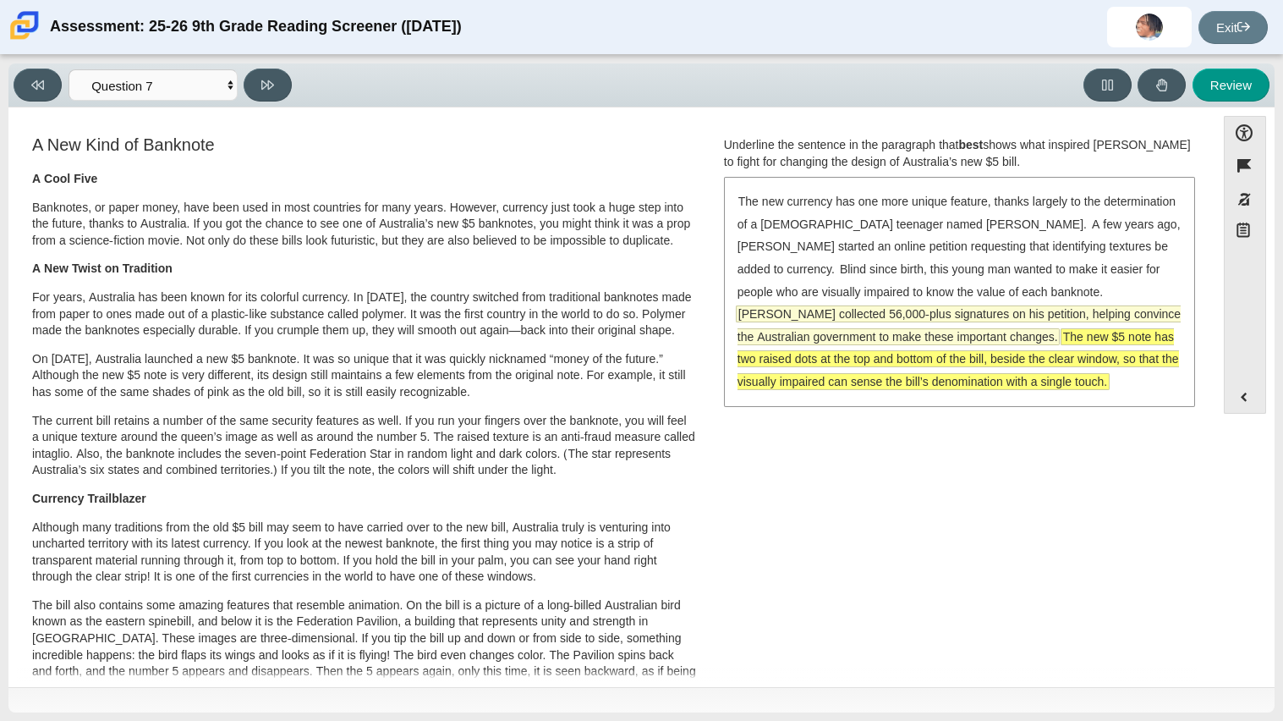
click at [967, 306] on span "McLeod collected 56,000-plus signatures on his petition, helping convince the A…" at bounding box center [959, 325] width 443 height 38
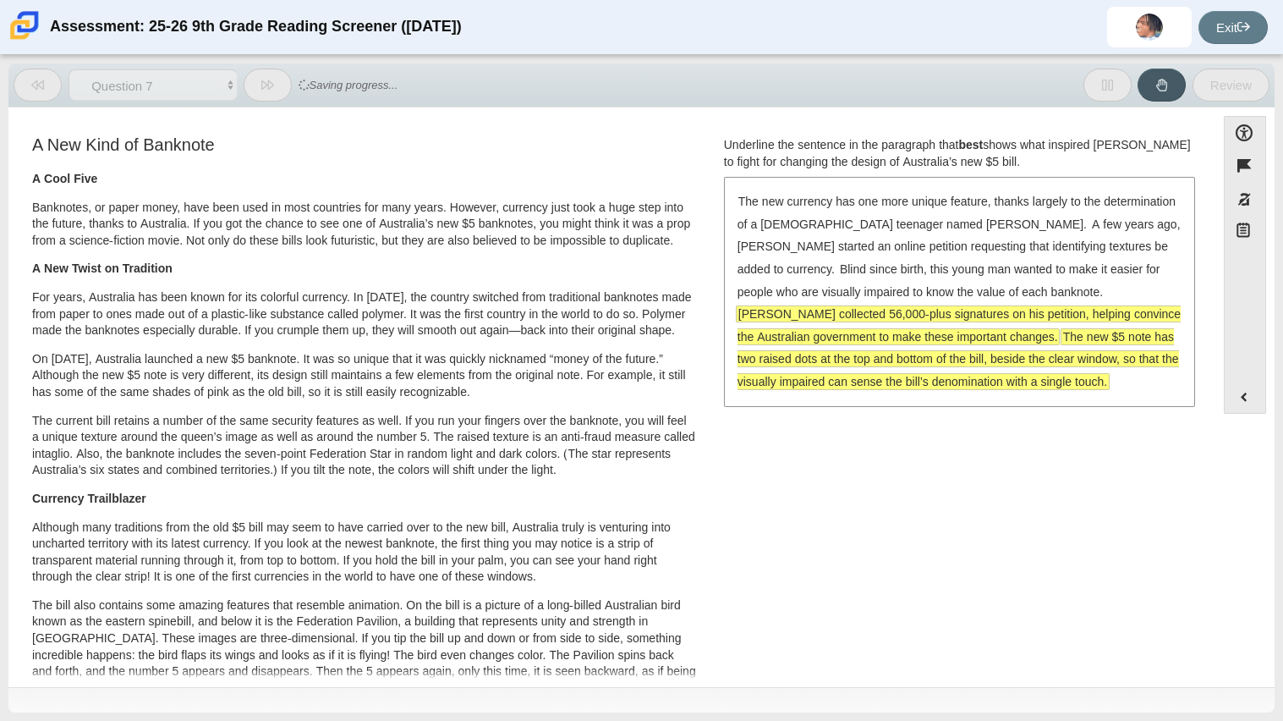
click at [954, 350] on span "The new $5 note has two raised dots at the top and bottom of the bill, beside t…" at bounding box center [959, 359] width 442 height 60
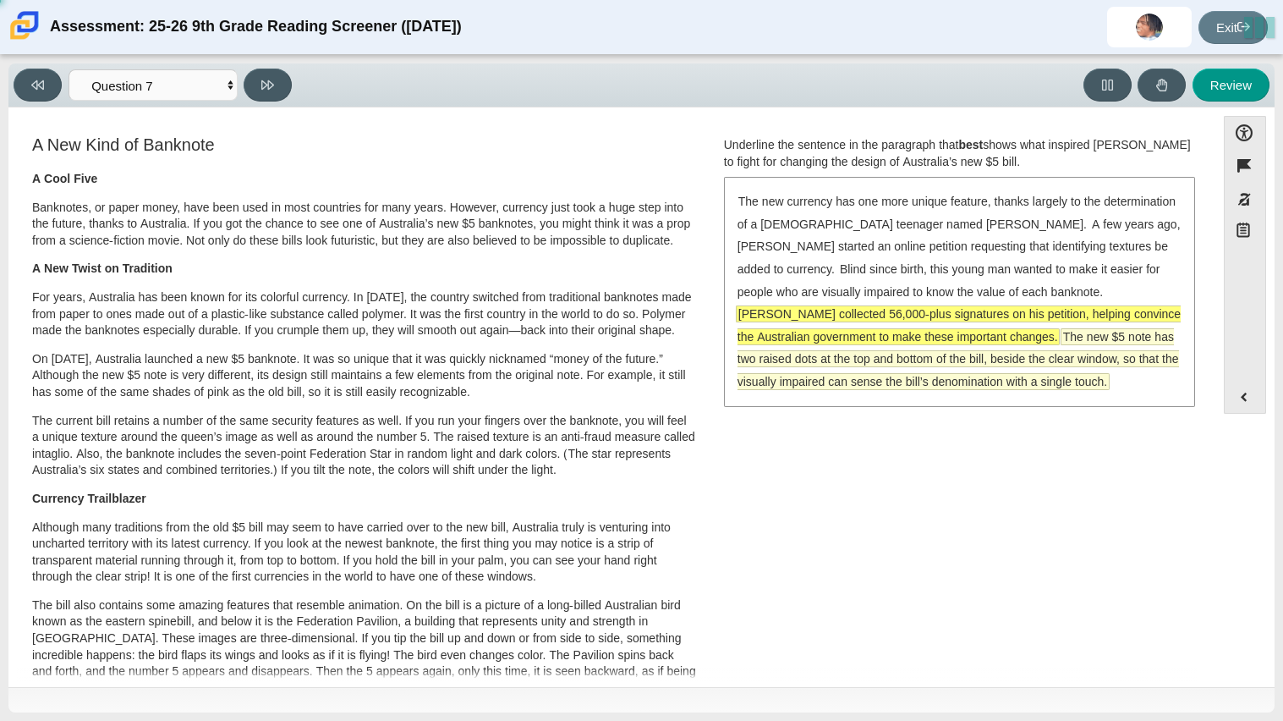
click at [861, 343] on span "The new $5 note has two raised dots at the top and bottom of the bill, beside t…" at bounding box center [959, 359] width 442 height 60
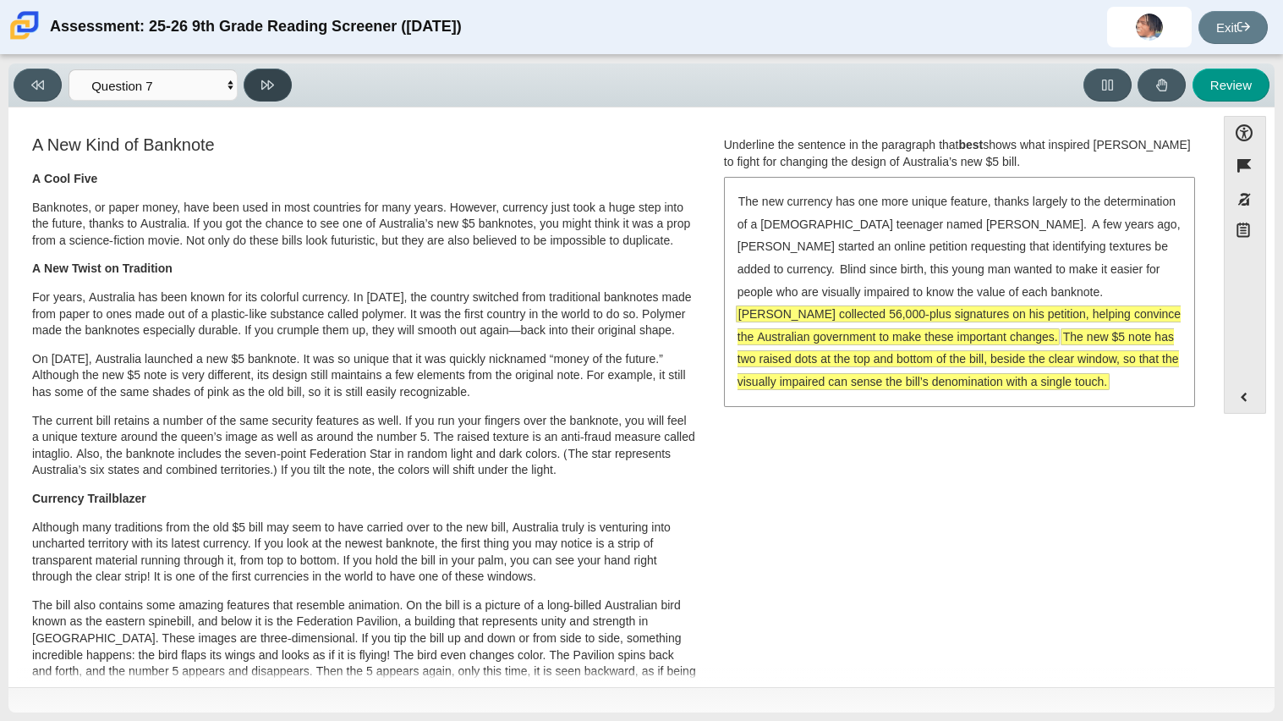
click at [255, 81] on button at bounding box center [268, 85] width 48 height 33
select select "ea8338c2-a6a3-418e-a305-2b963b54a290"
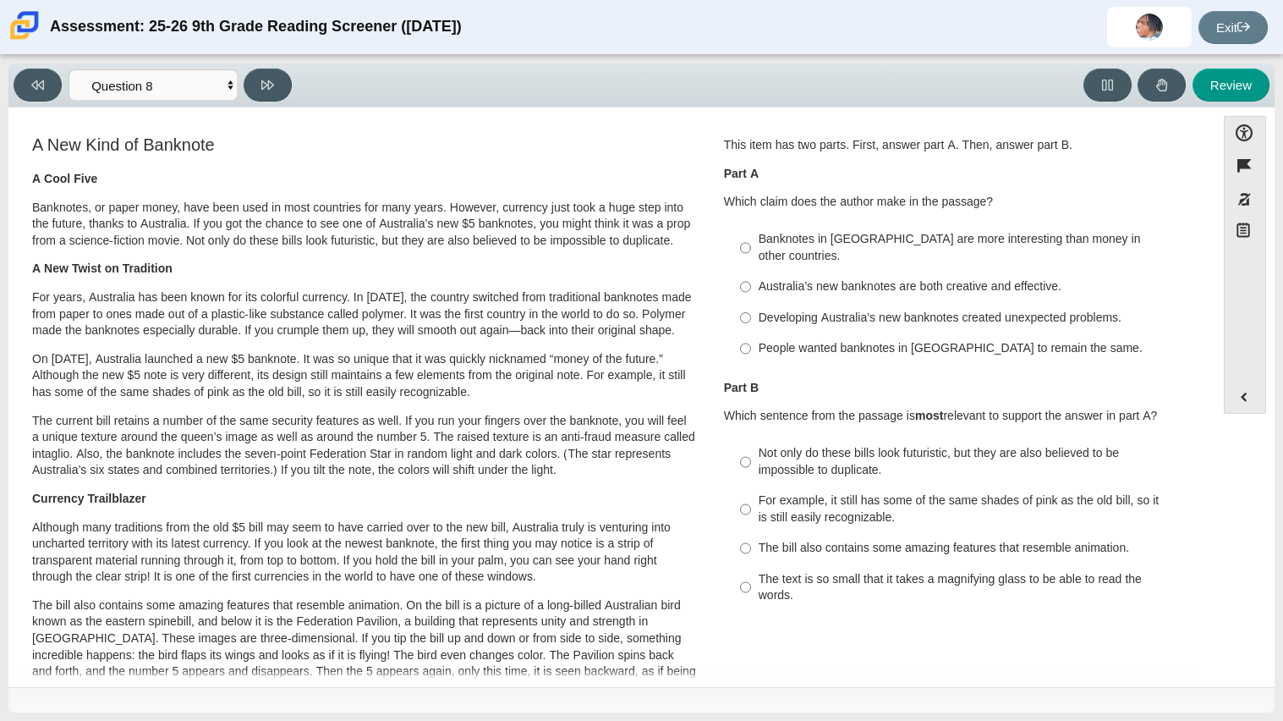
click at [819, 272] on label "Australia’s new banknotes are both creative and effective. Australia’s new bank…" at bounding box center [960, 287] width 464 height 30
click at [751, 272] on input "Australia’s new banknotes are both creative and effective. Australia’s new bank…" at bounding box center [745, 287] width 11 height 30
radio input "true"
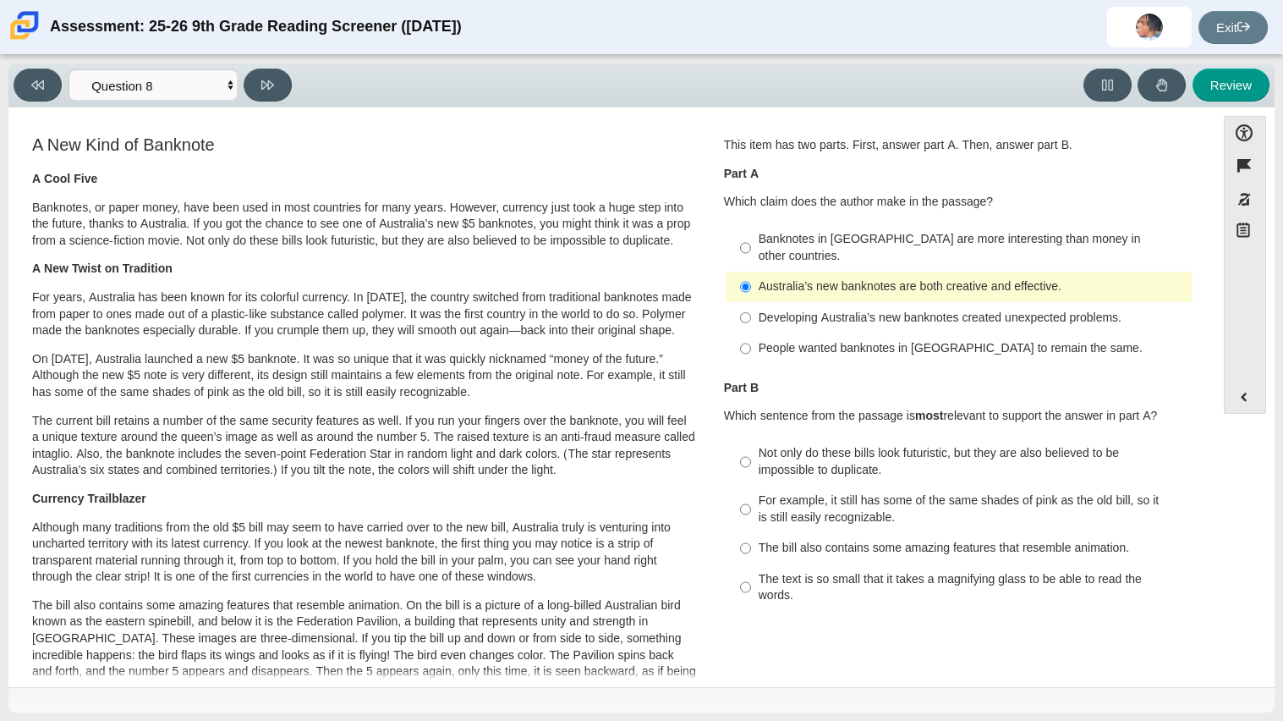
click at [776, 438] on label "Not only do these bills look futuristic, but they are also believed to be impos…" at bounding box center [960, 461] width 464 height 47
click at [751, 438] on input "Not only do these bills look futuristic, but they are also believed to be impos…" at bounding box center [745, 461] width 11 height 47
radio input "true"
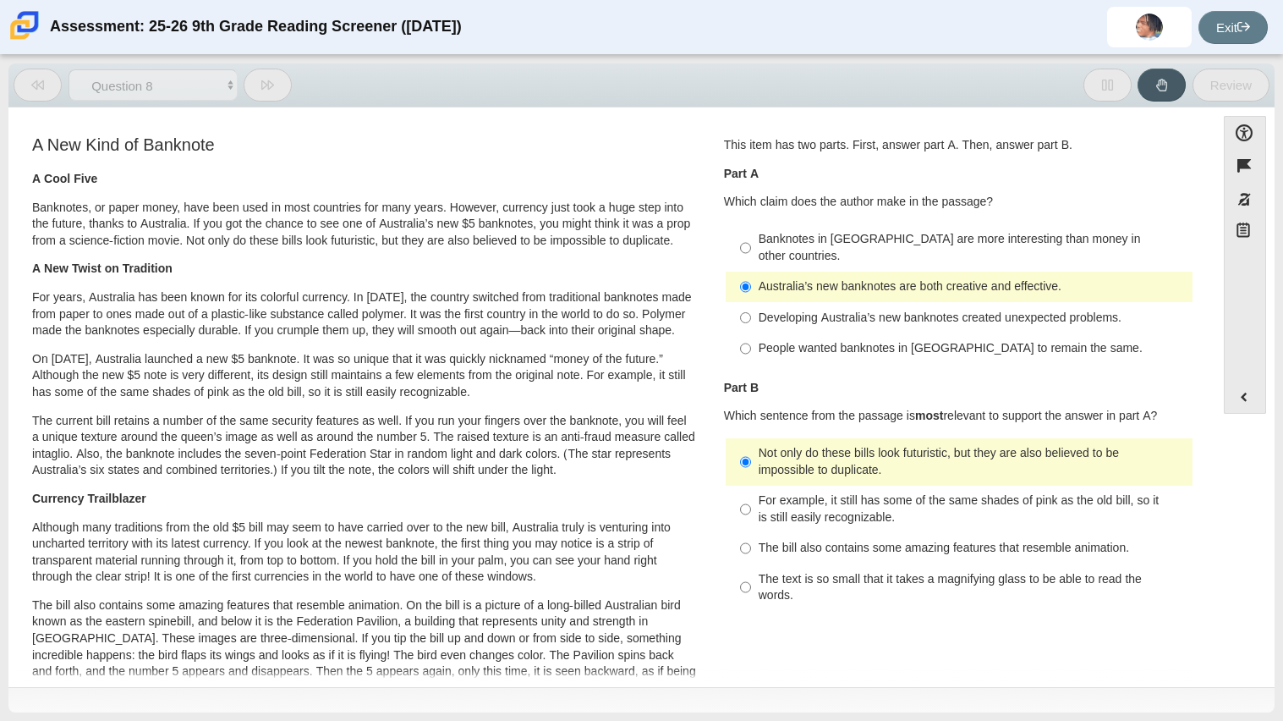
click at [776, 438] on label "Not only do these bills look futuristic, but they are also believed to be impos…" at bounding box center [960, 461] width 464 height 47
click at [751, 438] on input "Not only do these bills look futuristic, but they are also believed to be impos…" at bounding box center [745, 461] width 11 height 47
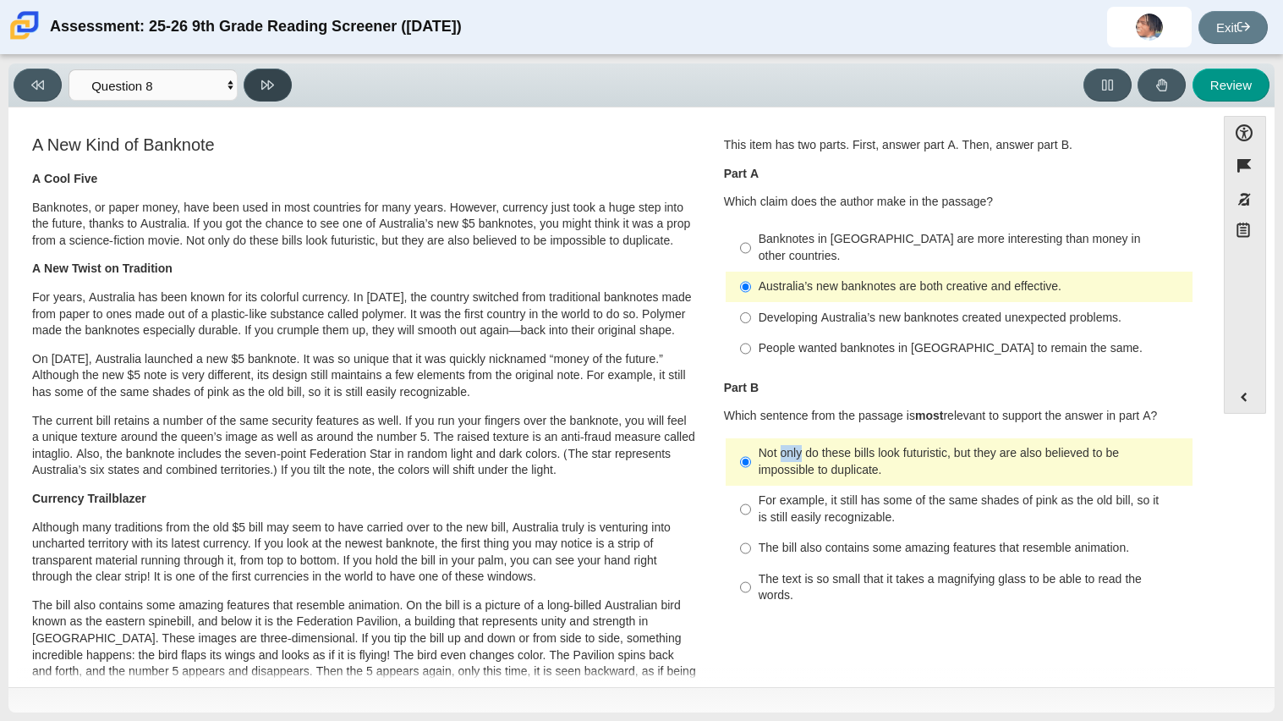
click at [261, 95] on button at bounding box center [268, 85] width 48 height 33
select select "89f058d6-b15c-4ef5-a4b3-fdaffb8868b6"
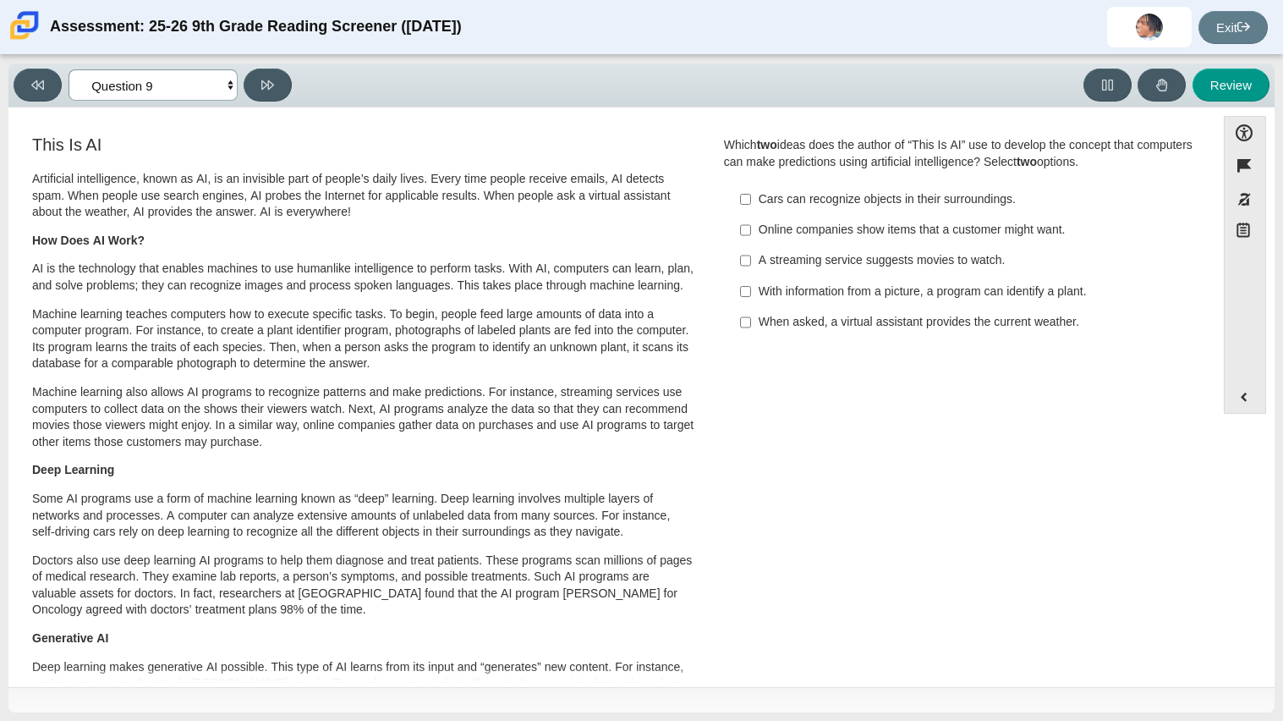
click at [226, 90] on select "Questions Question 1 Question 2 Question 3 Question 4 Question 5 Question 6 Que…" at bounding box center [153, 84] width 169 height 31
click at [909, 328] on div "When asked, a virtual assistant provides the current weather." at bounding box center [972, 322] width 427 height 17
click at [751, 328] on input "When asked, a virtual assistant provides the current weather. When asked, a vir…" at bounding box center [745, 322] width 11 height 30
checkbox input "true"
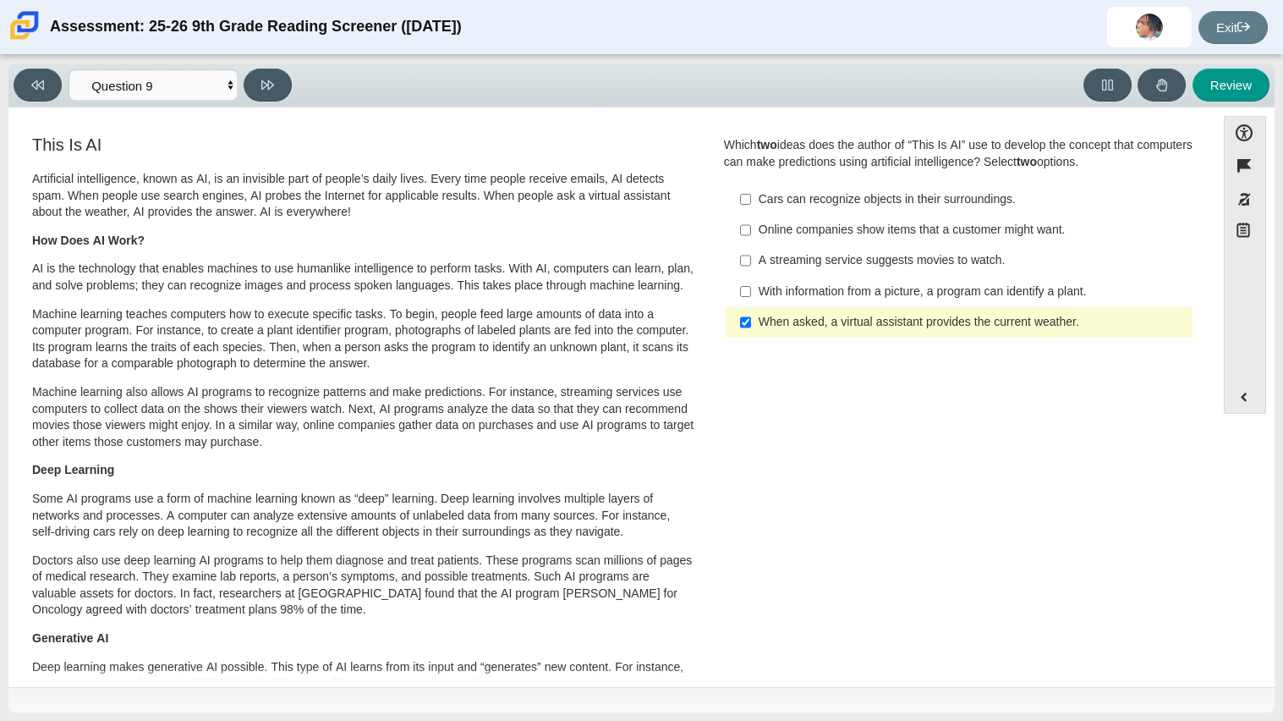
click at [892, 208] on label "Cars can recognize objects in their surroundings. Cars can recognize objects in…" at bounding box center [960, 199] width 464 height 30
click at [751, 208] on input "Cars can recognize objects in their surroundings. Cars can recognize objects in…" at bounding box center [745, 199] width 11 height 30
checkbox input "true"
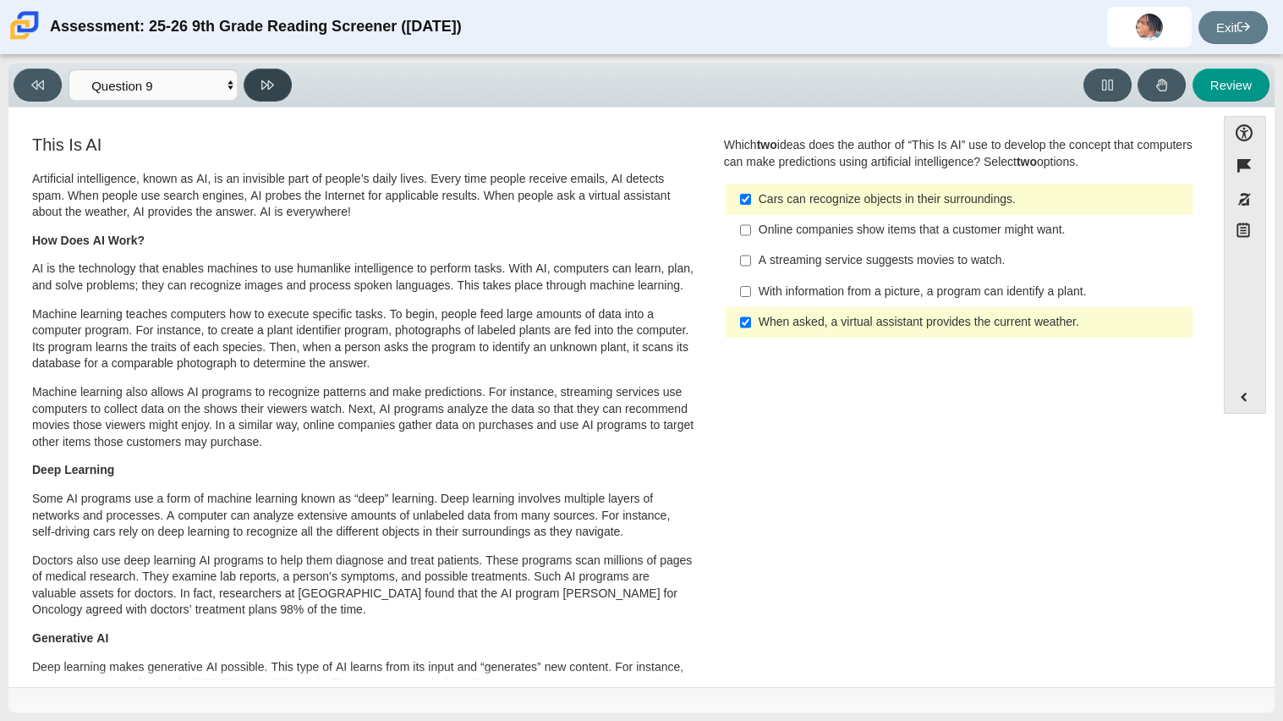
click at [272, 87] on icon at bounding box center [267, 85] width 13 height 13
select select "cdf3c14e-a918-44d1-9b63-3db0fa81641e"
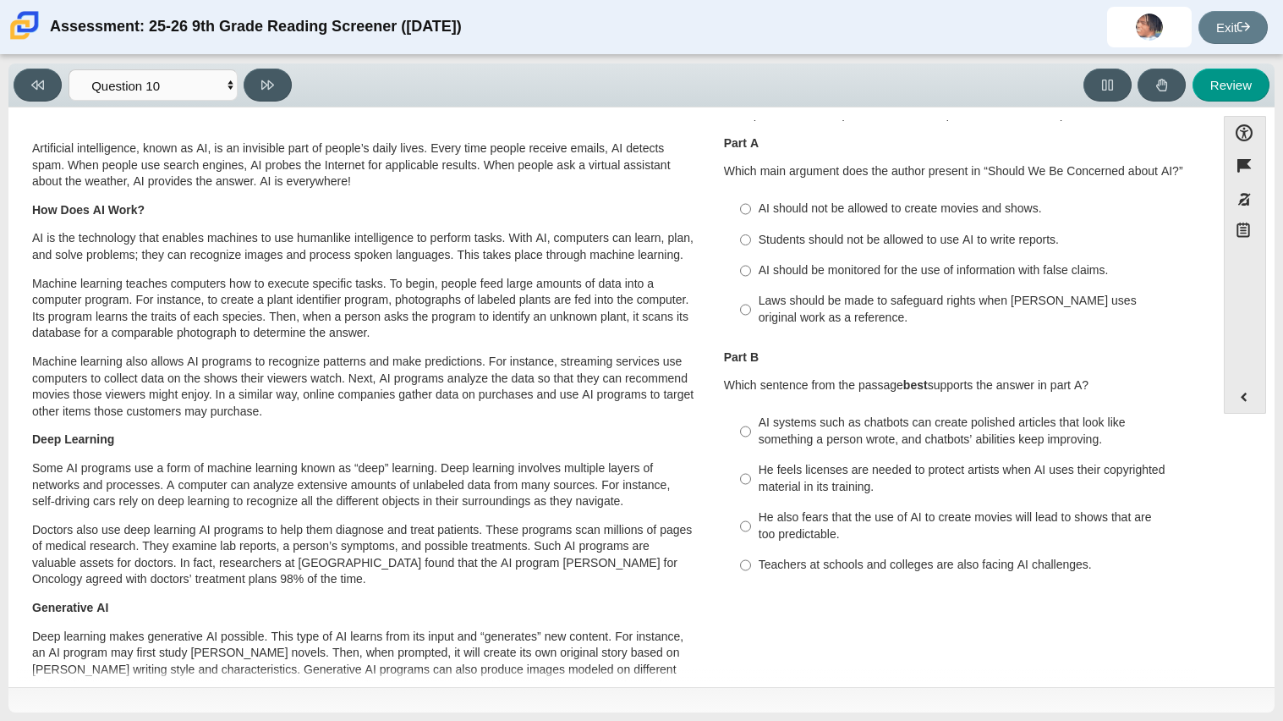
scroll to position [29, 0]
click at [949, 236] on div "Students should not be allowed to use AI to write reports." at bounding box center [972, 241] width 427 height 17
click at [751, 236] on input "Students should not be allowed to use AI to write reports. Students should not …" at bounding box center [745, 241] width 11 height 30
radio input "true"
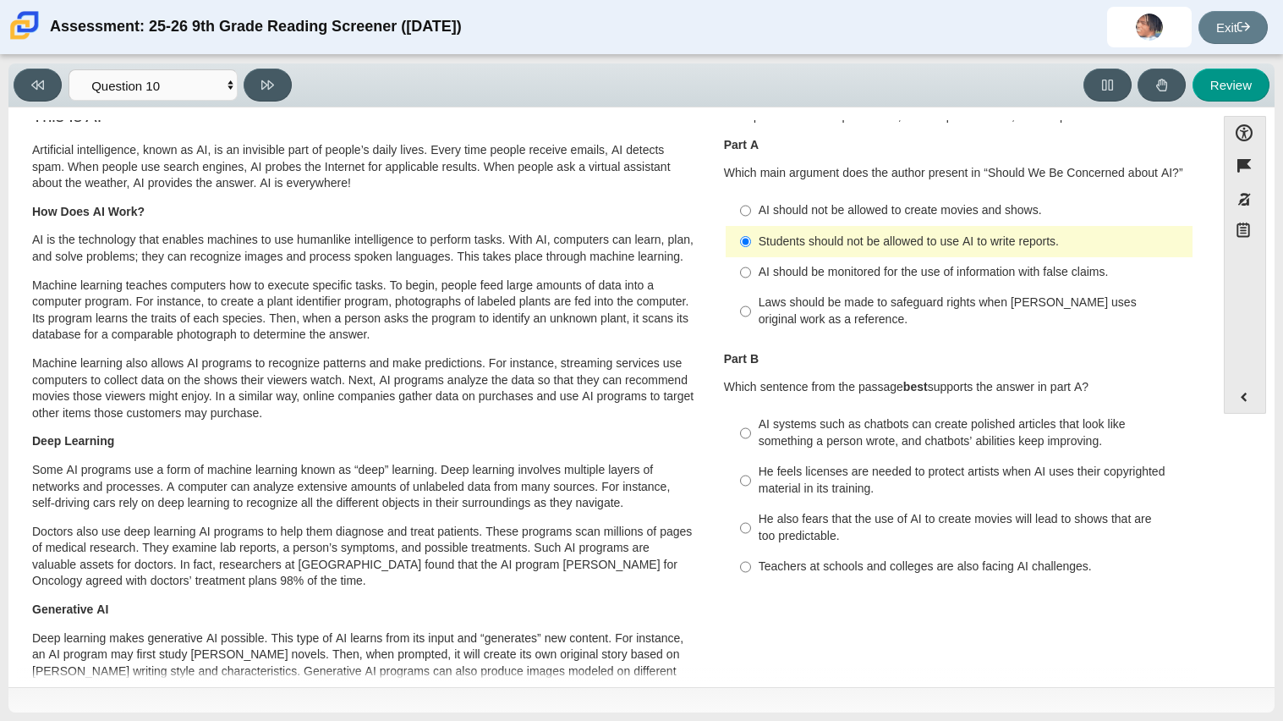
click at [955, 542] on div "He also fears that the use of AI to create movies will lead to shows that are t…" at bounding box center [972, 527] width 427 height 33
click at [751, 542] on input "He also fears that the use of AI to create movies will lead to shows that are t…" at bounding box center [745, 527] width 11 height 47
radio input "true"
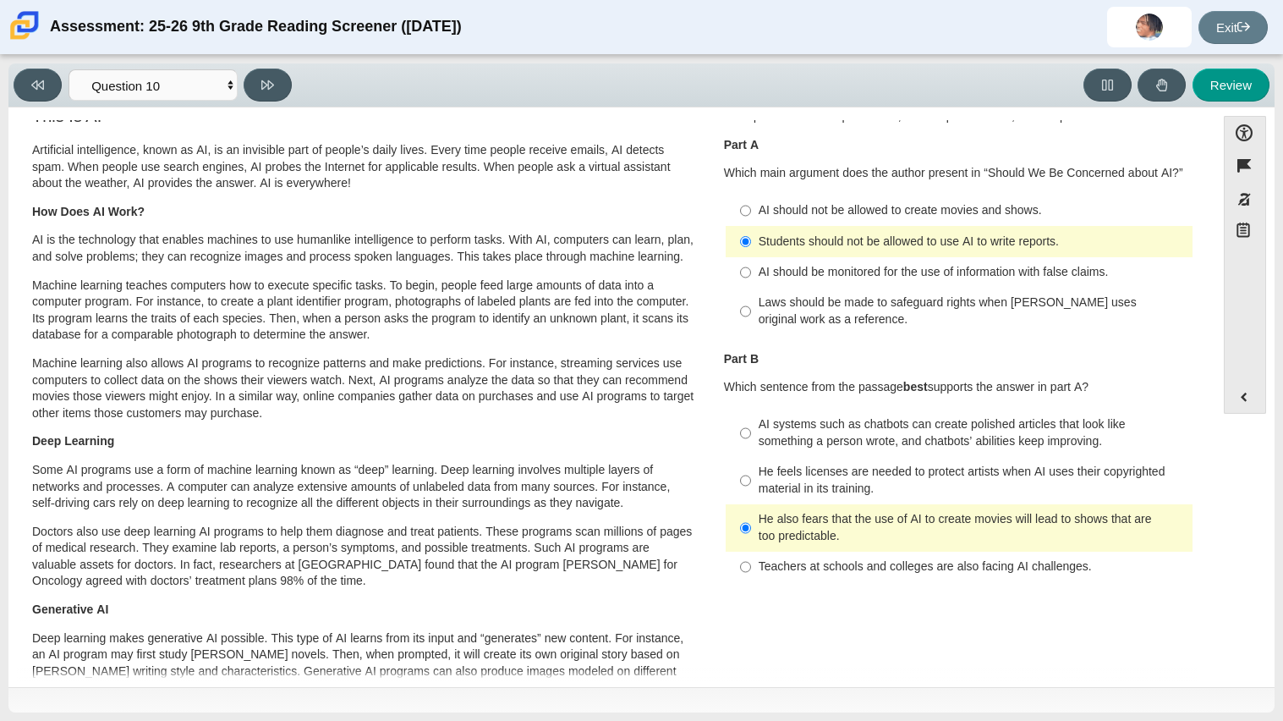
click at [876, 206] on div "AI should not be allowed to create movies and shows." at bounding box center [972, 210] width 427 height 17
click at [751, 206] on input "AI should not be allowed to create movies and shows. AI should not be allowed t…" at bounding box center [745, 210] width 11 height 30
radio input "true"
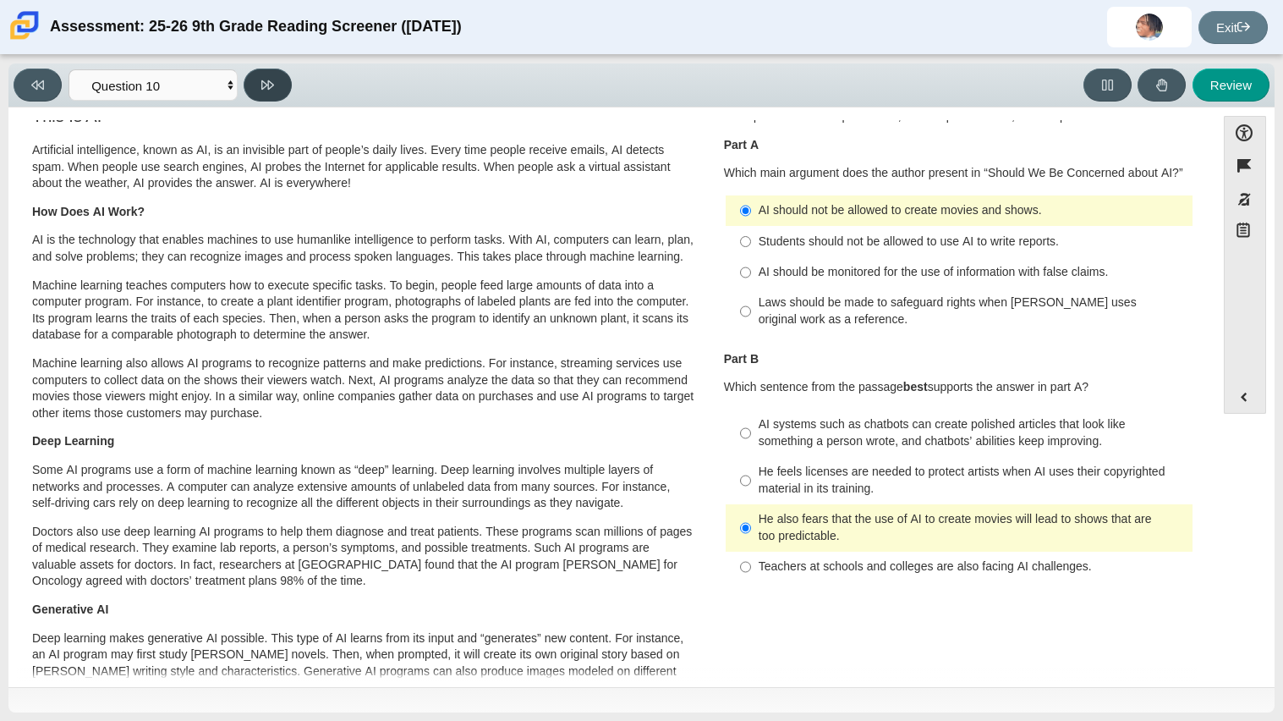
click at [273, 96] on button at bounding box center [268, 85] width 48 height 33
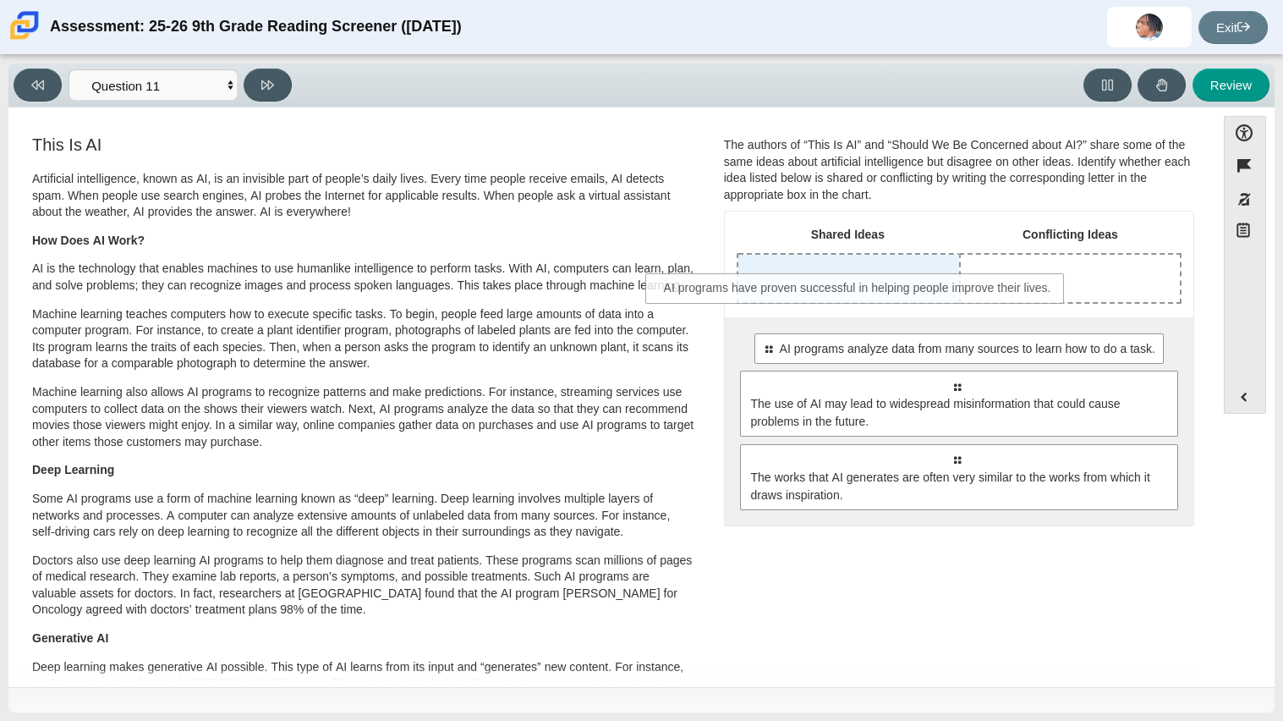
drag, startPoint x: 958, startPoint y: 358, endPoint x: 860, endPoint y: 296, distance: 115.2
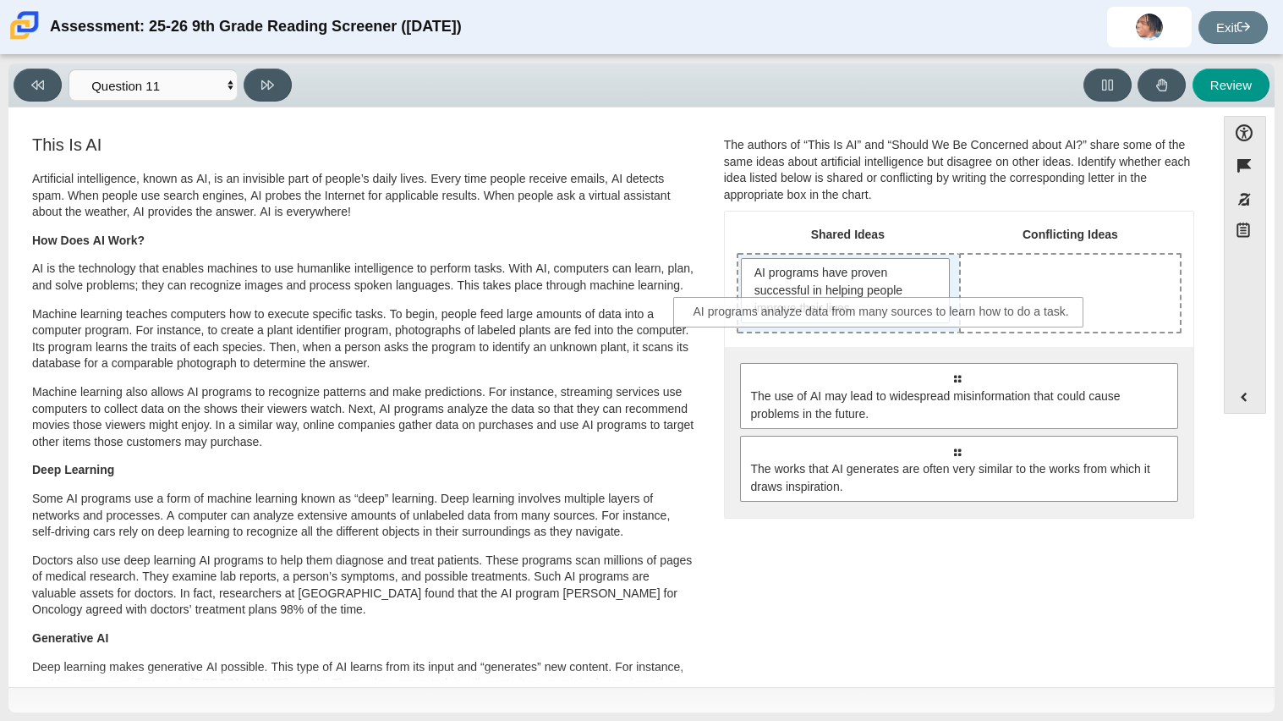
drag, startPoint x: 964, startPoint y: 391, endPoint x: 891, endPoint y: 326, distance: 98.3
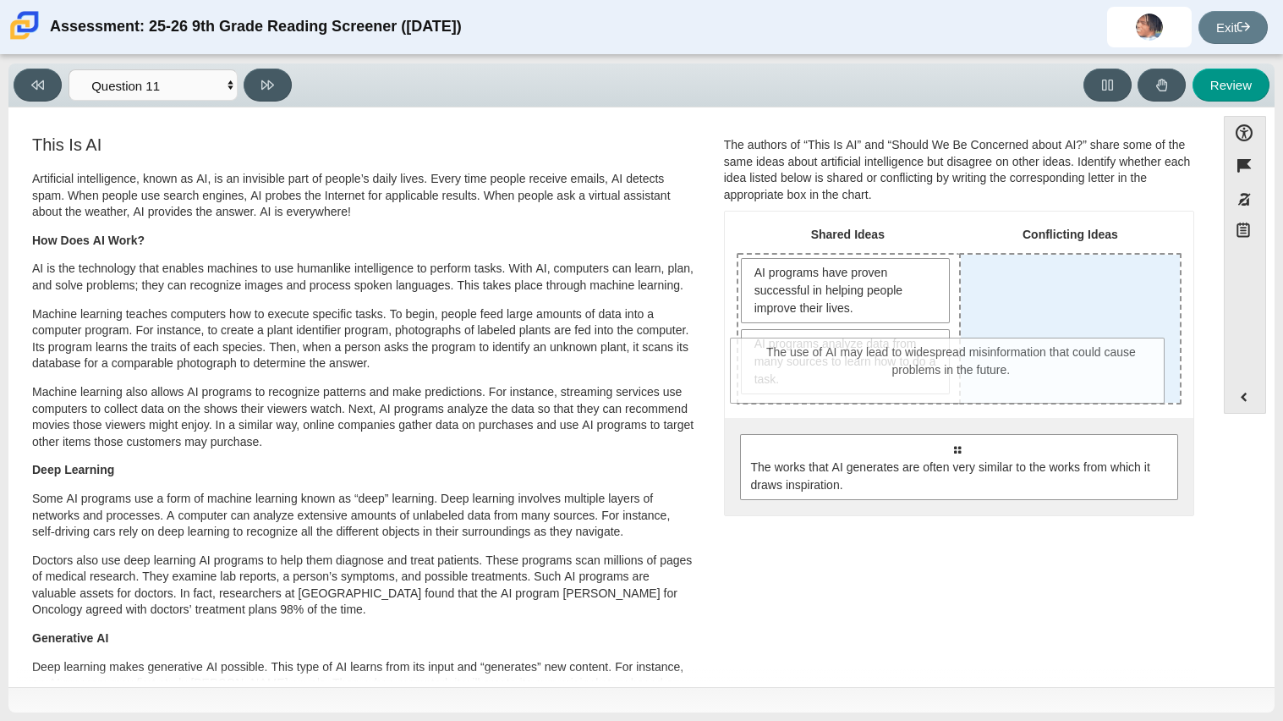
drag, startPoint x: 1033, startPoint y: 461, endPoint x: 1028, endPoint y: 365, distance: 95.7
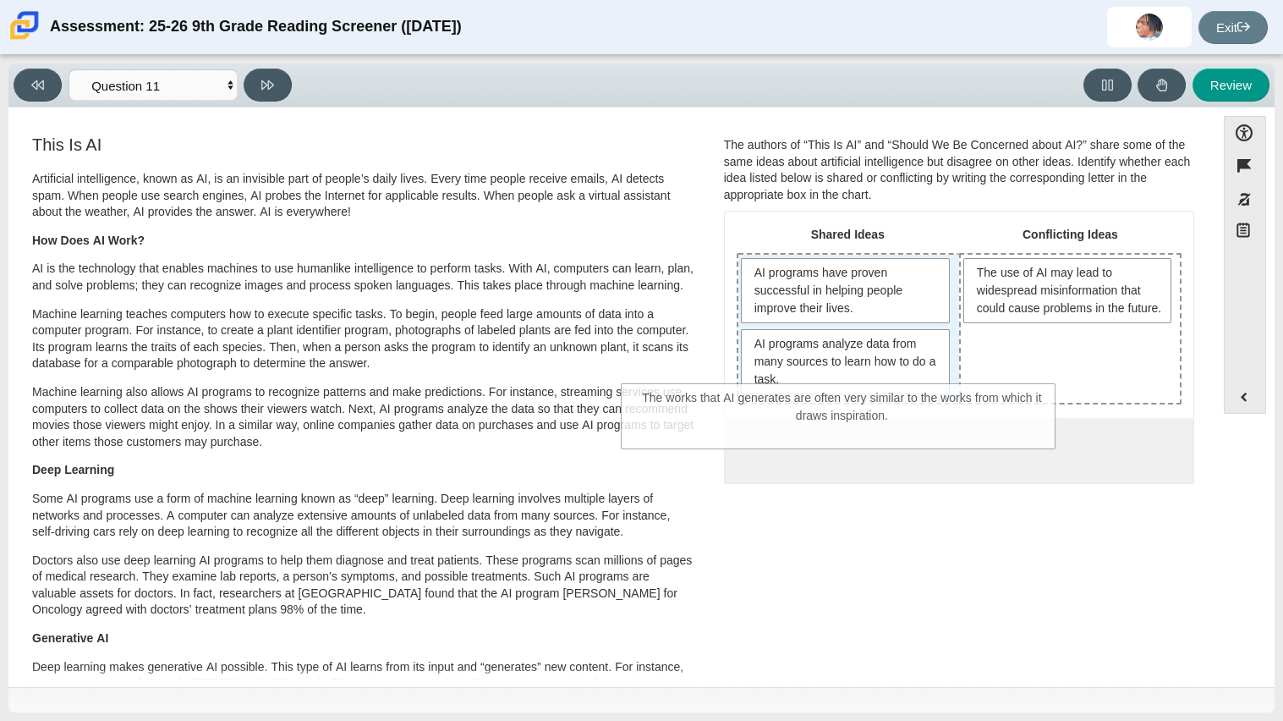
drag, startPoint x: 1019, startPoint y: 447, endPoint x: 905, endPoint y: 395, distance: 125.3
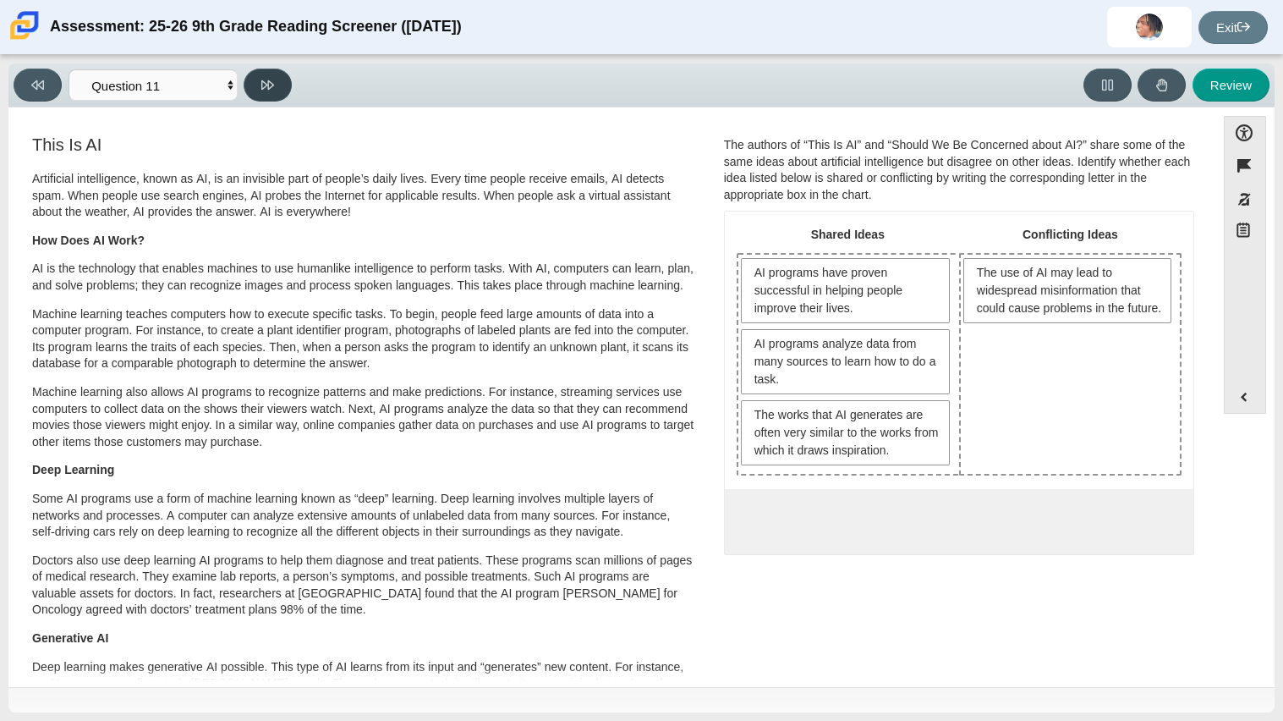
click at [281, 96] on button at bounding box center [268, 85] width 48 height 33
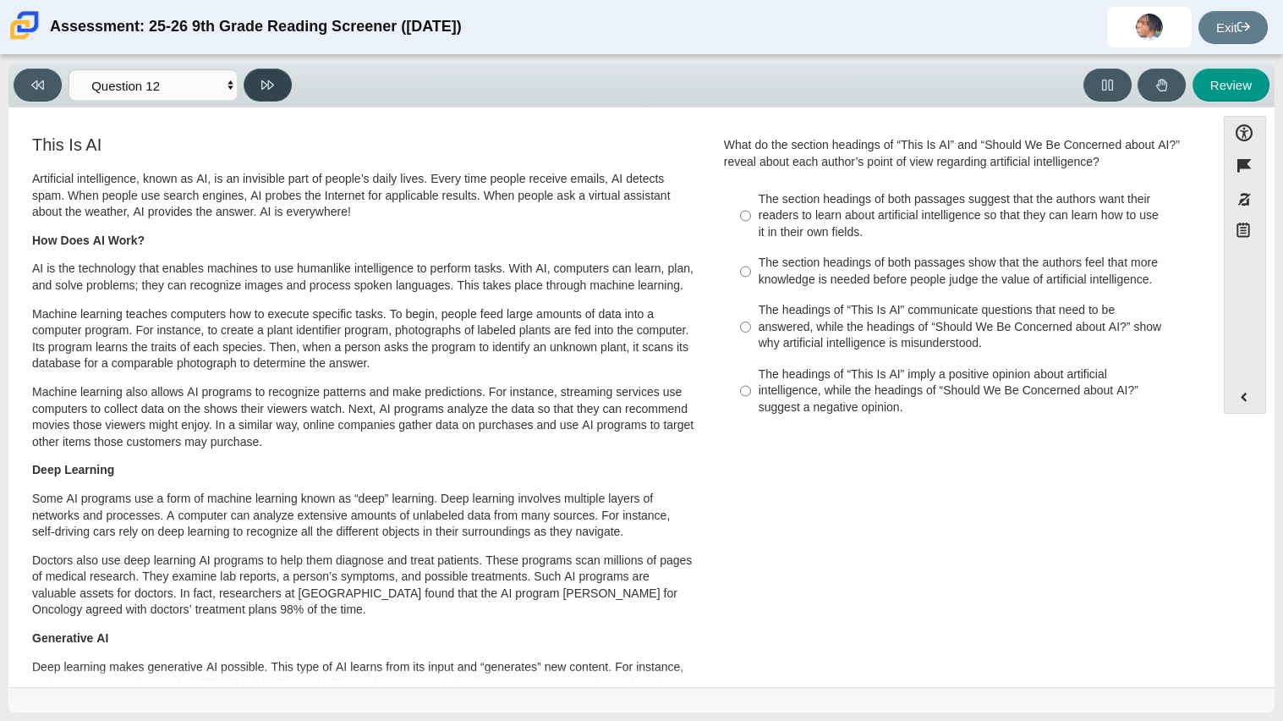
click at [272, 86] on icon at bounding box center [267, 85] width 13 height 13
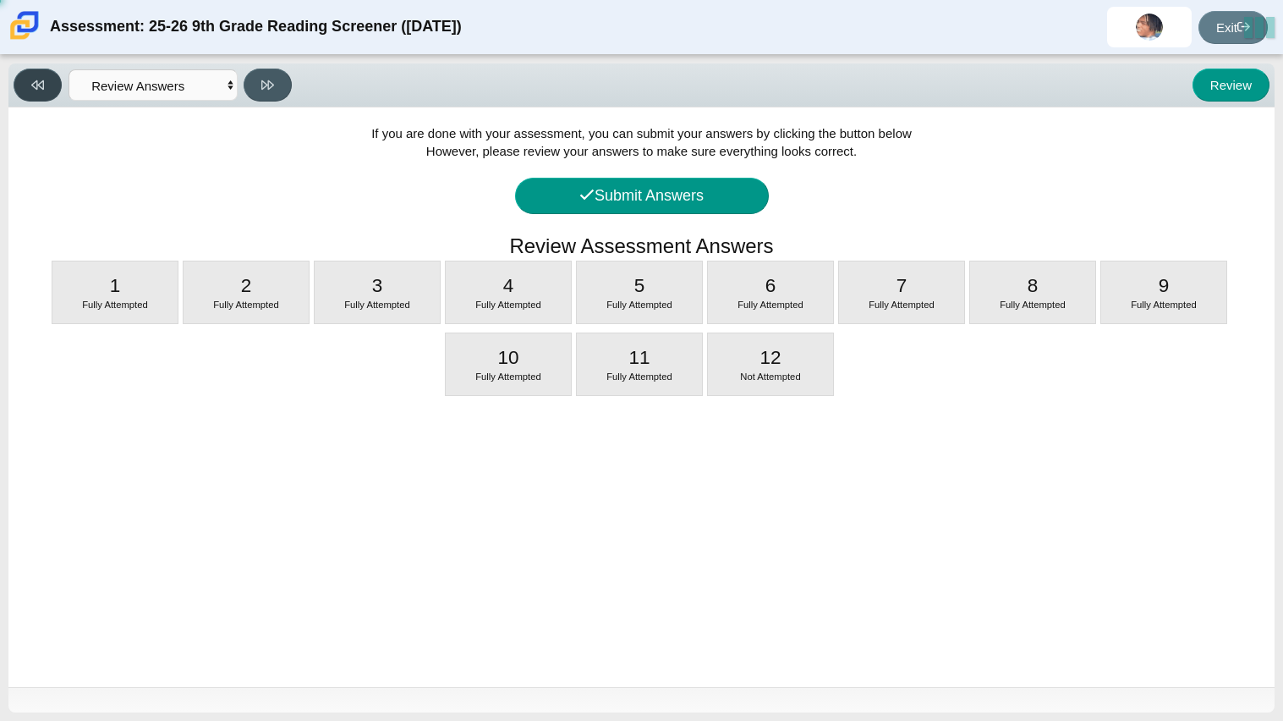
click at [36, 92] on button at bounding box center [38, 85] width 48 height 33
select select "c3effed4-44ce-4a19-bd96-1787f34e9b4c"
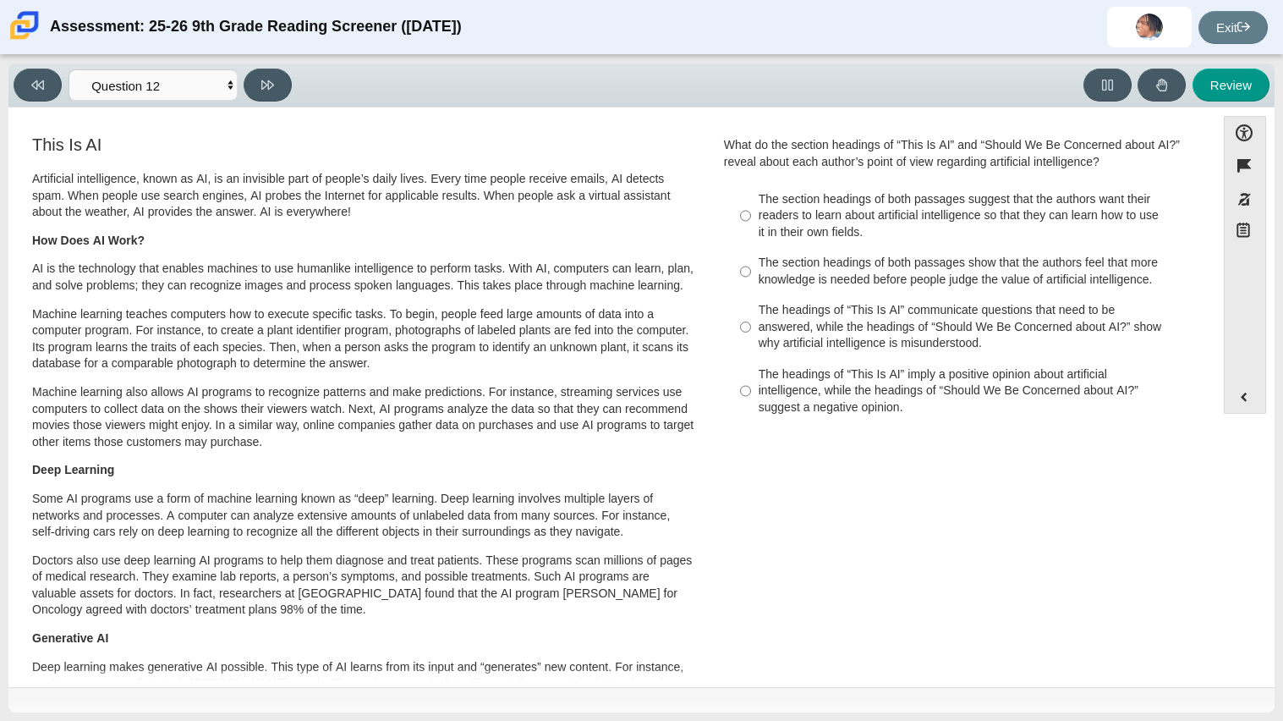
click at [804, 319] on div "The headings of “This Is AI” communicate questions that need to be answered, wh…" at bounding box center [972, 327] width 427 height 50
click at [751, 319] on input "The headings of “This Is AI” communicate questions that need to be answered, wh…" at bounding box center [745, 327] width 11 height 64
radio input "true"
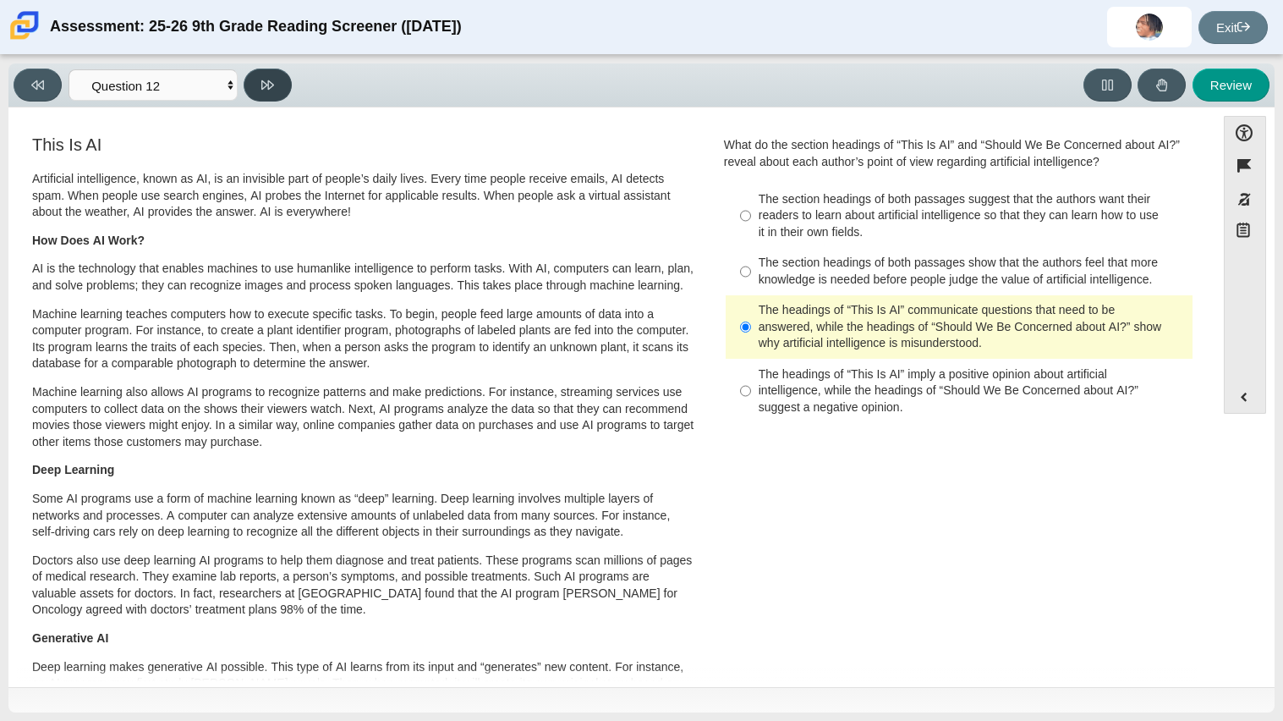
click at [264, 74] on button at bounding box center [268, 85] width 48 height 33
select select "review"
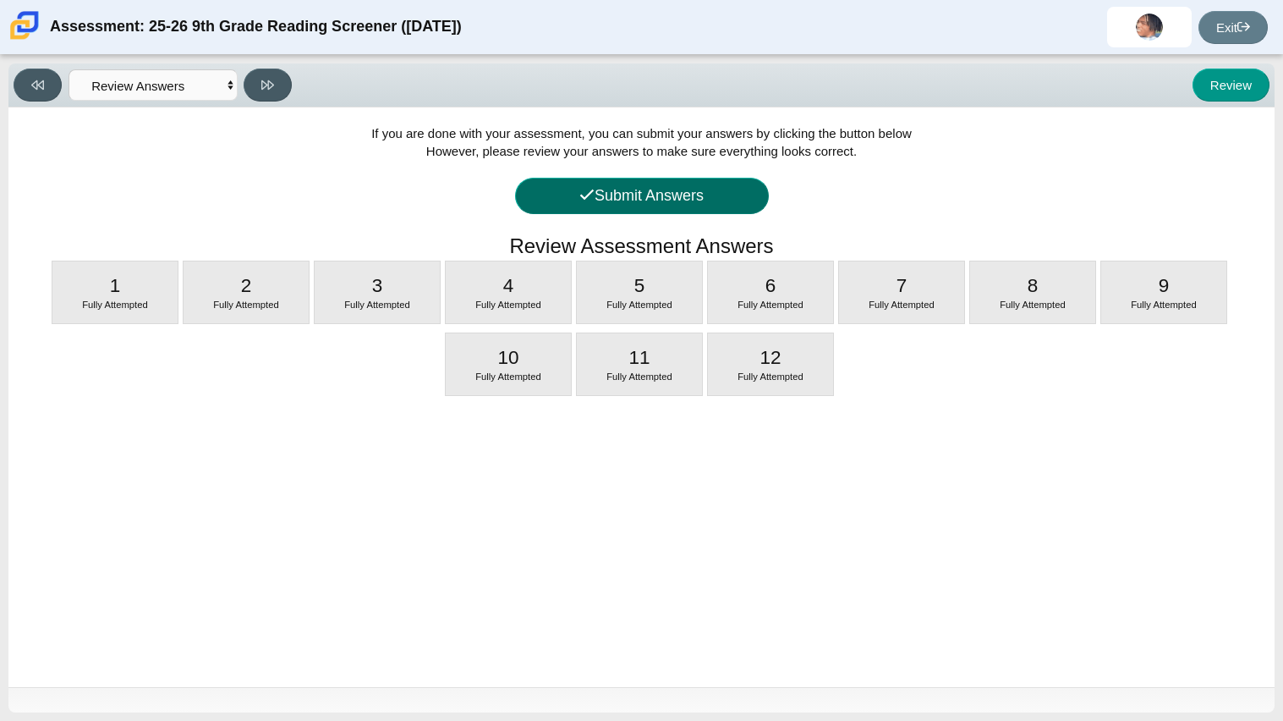
click at [589, 194] on icon at bounding box center [586, 194] width 15 height 15
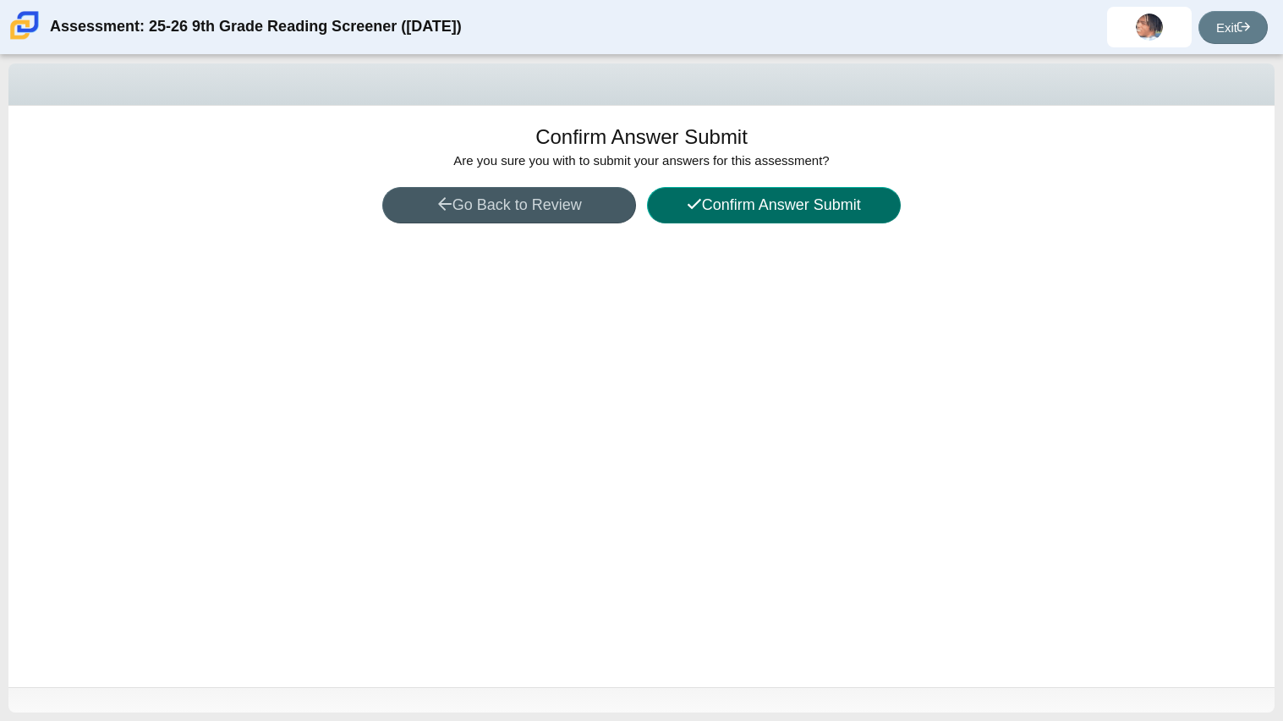
click at [793, 192] on button "Confirm Answer Submit" at bounding box center [774, 205] width 254 height 36
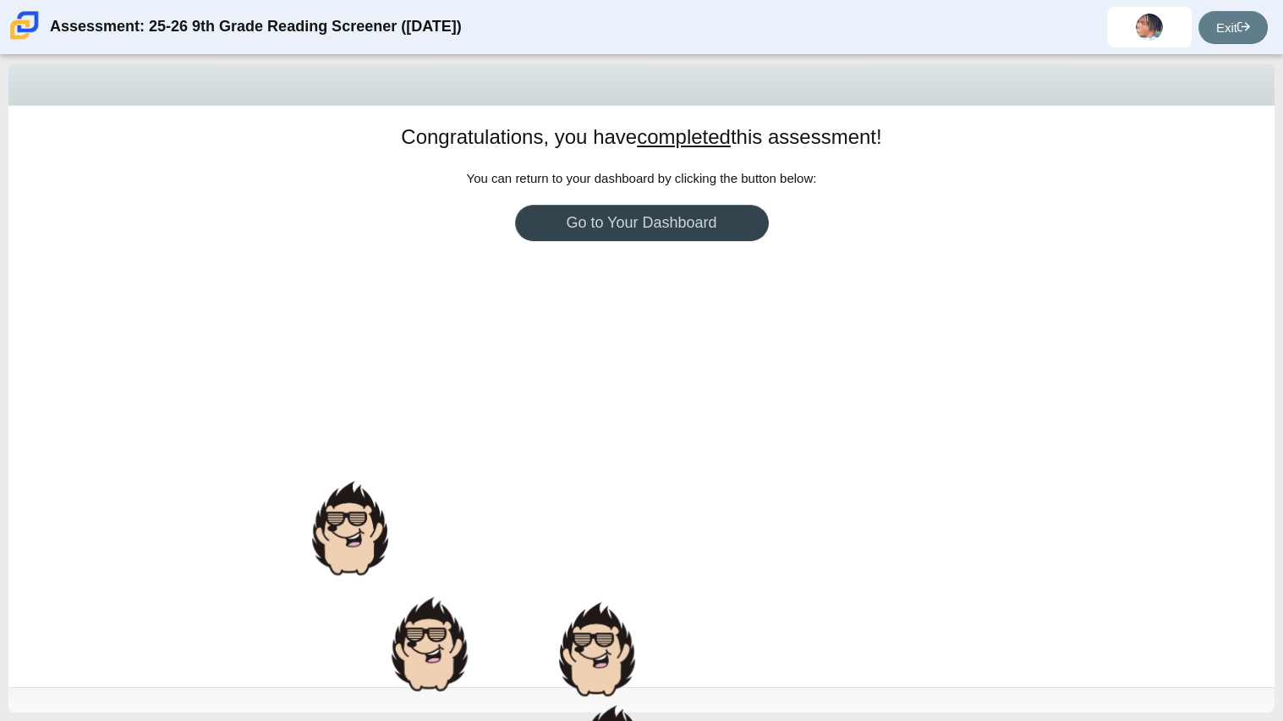
click at [520, 216] on link "Go to Your Dashboard" at bounding box center [642, 223] width 254 height 36
